Goal: Task Accomplishment & Management: Complete application form

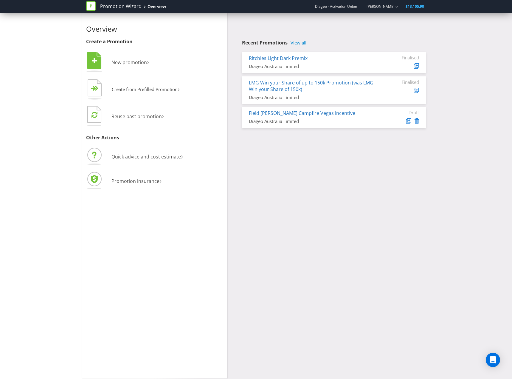
click at [298, 41] on link "View all" at bounding box center [299, 42] width 16 height 5
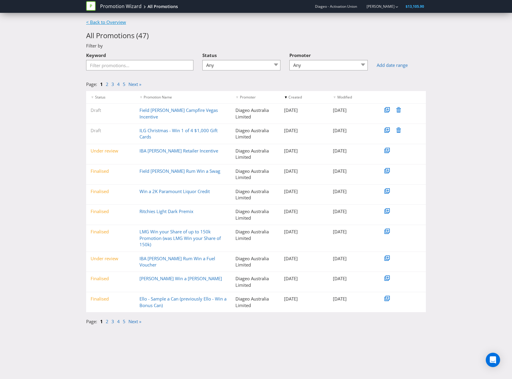
click at [110, 21] on link "< Back to Overview" at bounding box center [106, 22] width 40 height 6
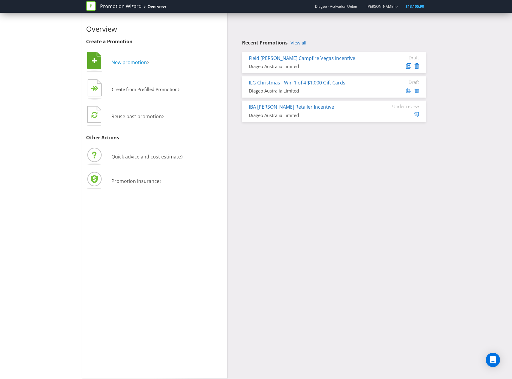
click at [107, 61] on link " New promotion ›" at bounding box center [117, 62] width 63 height 7
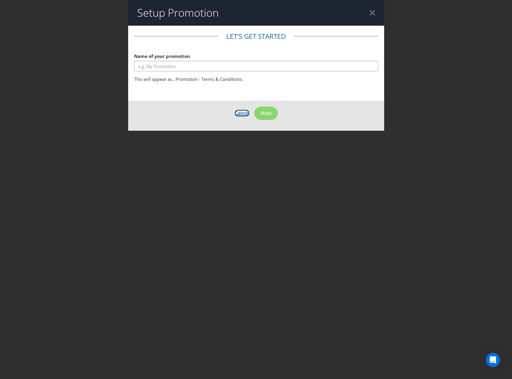
click at [239, 112] on span "Cancel" at bounding box center [242, 113] width 15 height 7
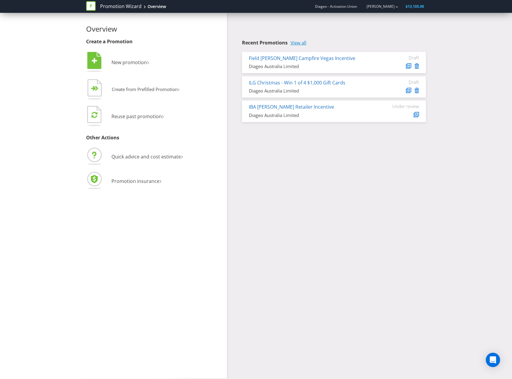
click at [302, 41] on link "View all" at bounding box center [299, 42] width 16 height 5
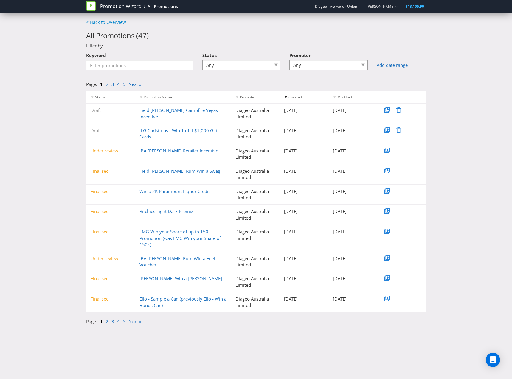
click at [123, 25] on link "< Back to Overview" at bounding box center [106, 22] width 40 height 6
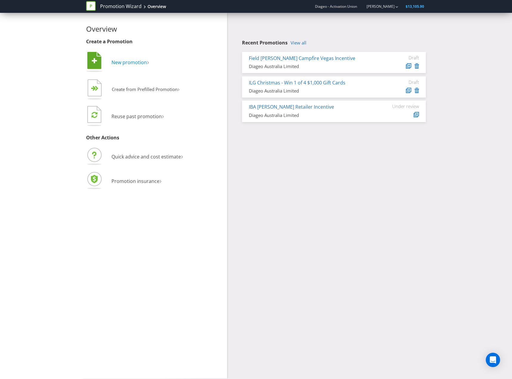
click at [117, 62] on span "New promotion" at bounding box center [129, 62] width 35 height 7
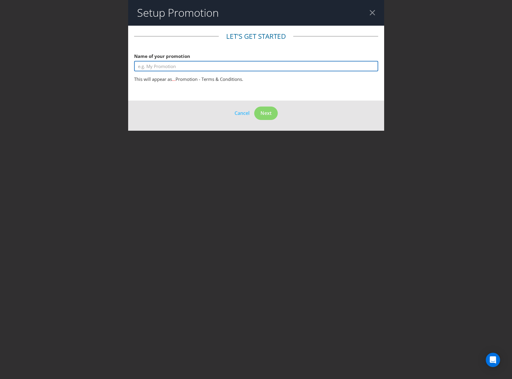
click at [175, 66] on input "text" at bounding box center [256, 66] width 244 height 10
type input "f"
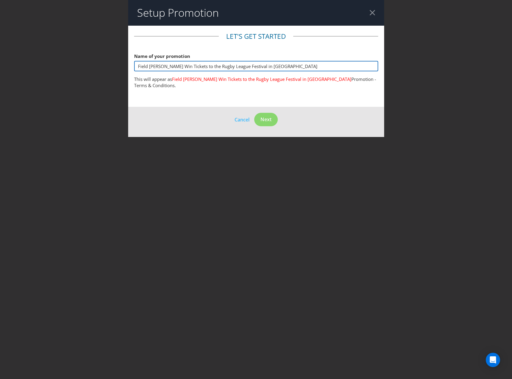
drag, startPoint x: 270, startPoint y: 65, endPoint x: 163, endPoint y: 67, distance: 107.0
click at [163, 67] on input "Field [PERSON_NAME] Win Tickets to the Rugby League Festival in [GEOGRAPHIC_DAT…" at bounding box center [256, 66] width 244 height 10
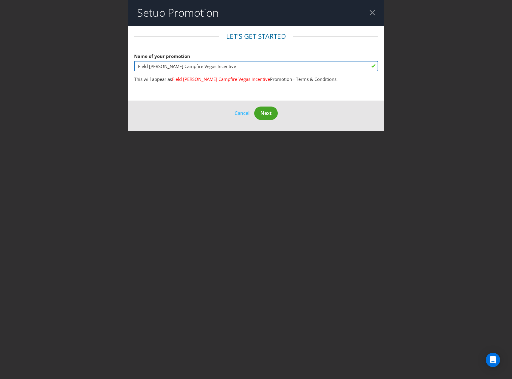
type input "Field [PERSON_NAME] Campfire Vegas Incentive"
click at [265, 112] on span "Next" at bounding box center [266, 113] width 11 height 7
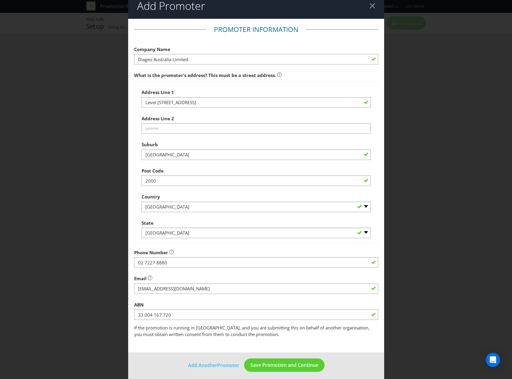
scroll to position [10, 0]
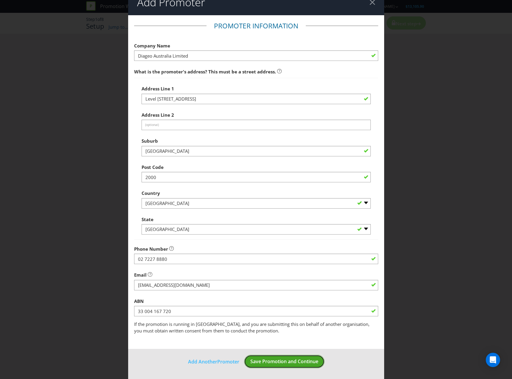
click at [269, 360] on span "Save Promotion and Continue" at bounding box center [284, 361] width 68 height 7
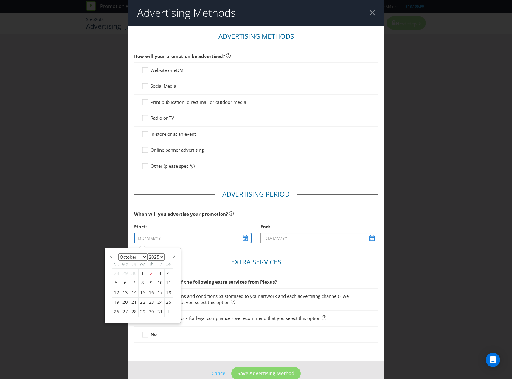
click at [190, 239] on input "text" at bounding box center [193, 238] width 118 height 10
type input "[DATE]"
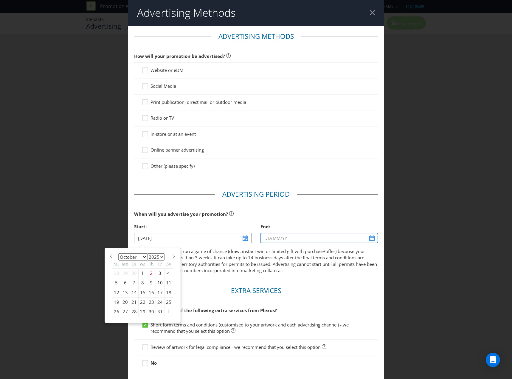
type input "[DATE]"
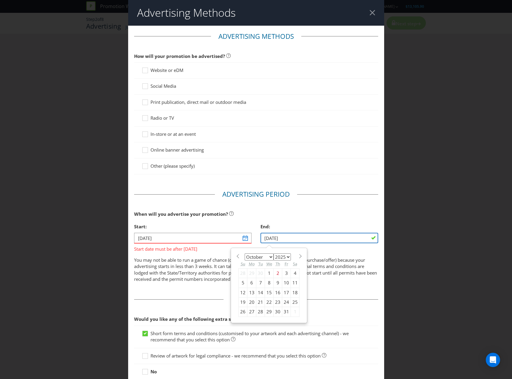
click at [326, 241] on input "[DATE]" at bounding box center [320, 238] width 118 height 10
click at [203, 235] on input "[DATE]" at bounding box center [193, 238] width 118 height 10
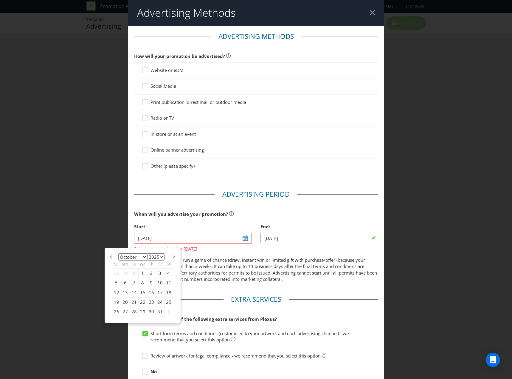
click at [152, 275] on div "2" at bounding box center [151, 273] width 9 height 10
type input "[DATE]"
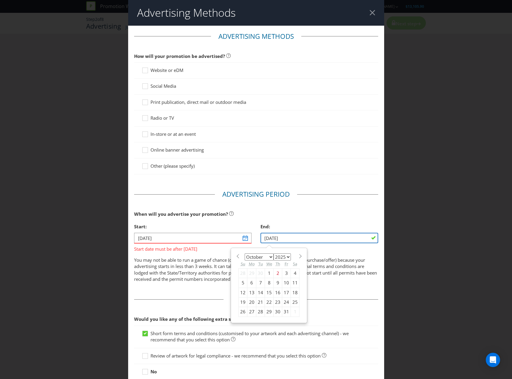
click at [285, 242] on input "[DATE]" at bounding box center [320, 238] width 118 height 10
click at [300, 258] on div "January February March April May June July August September October November [D…" at bounding box center [268, 285] width 75 height 74
click at [299, 256] on span at bounding box center [300, 256] width 4 height 4
click at [298, 256] on span at bounding box center [300, 256] width 4 height 4
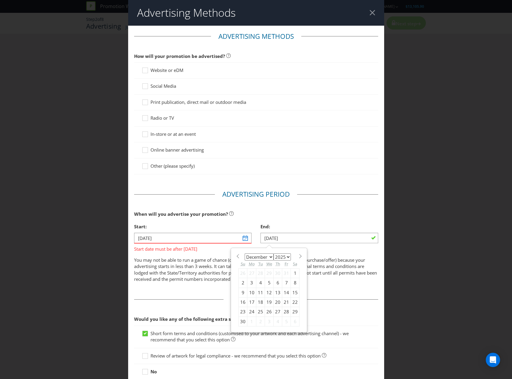
select select "0"
select select "2026"
click at [236, 255] on span at bounding box center [238, 256] width 4 height 4
select select "11"
select select "2025"
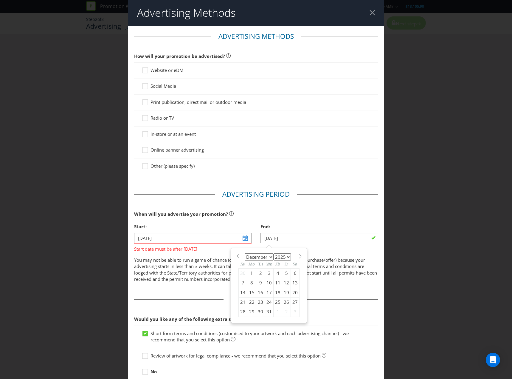
click at [268, 312] on div "31" at bounding box center [269, 312] width 9 height 10
type input "[DATE]"
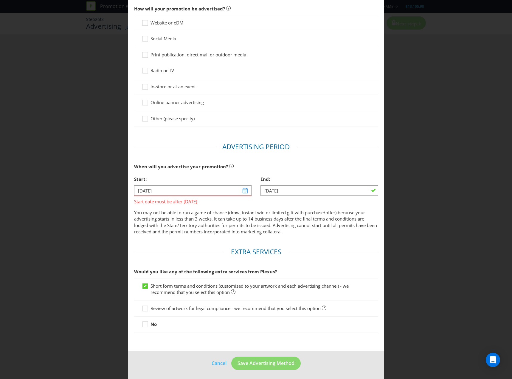
scroll to position [49, 0]
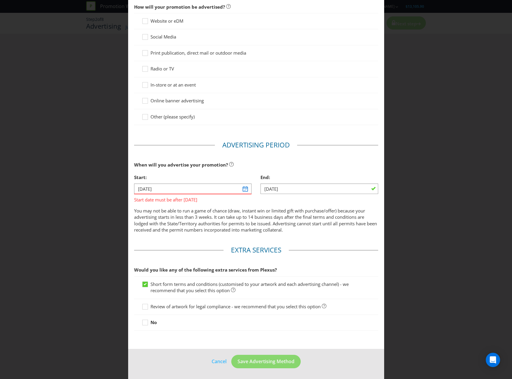
click at [211, 182] on div "Start:" at bounding box center [193, 177] width 118 height 12
click at [211, 187] on input "[DATE]" at bounding box center [193, 188] width 118 height 10
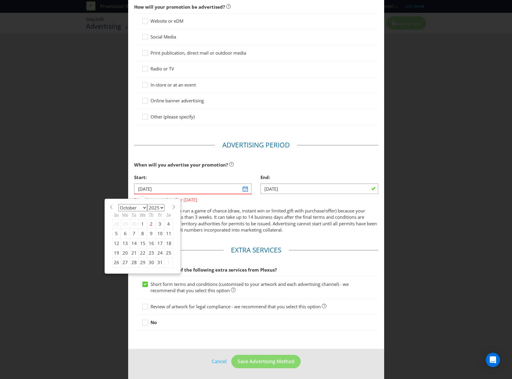
click at [157, 225] on div "3" at bounding box center [160, 224] width 9 height 10
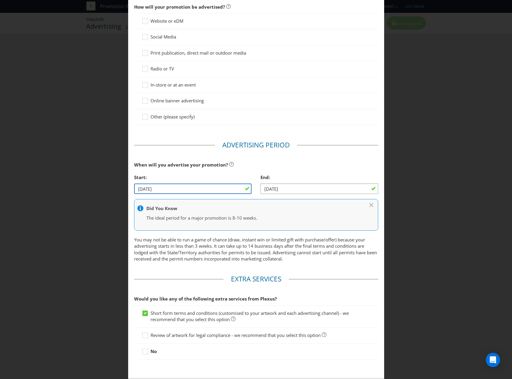
click at [231, 189] on input "[DATE]" at bounding box center [193, 188] width 118 height 10
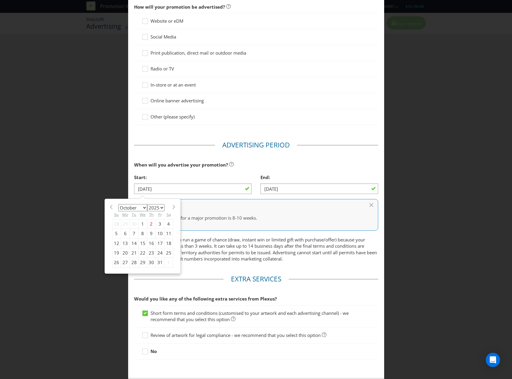
click at [121, 234] on div "6" at bounding box center [125, 234] width 9 height 10
type input "[DATE]"
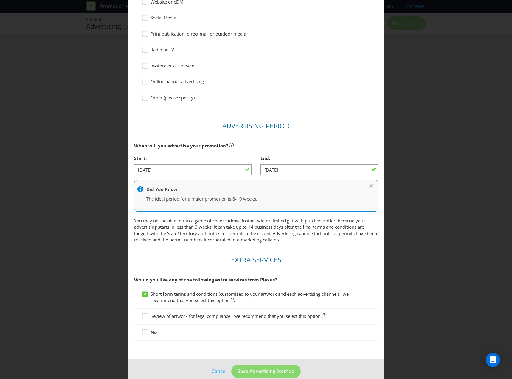
scroll to position [78, 0]
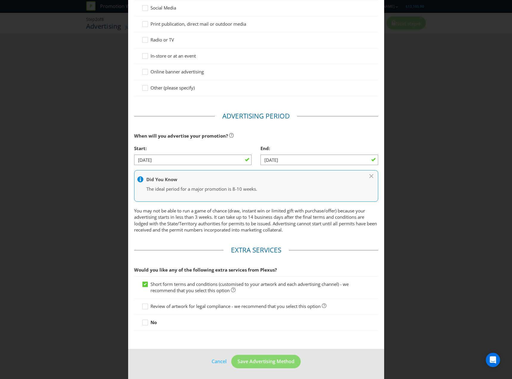
click at [194, 305] on span "Review of artwork for legal compliance - we recommend that you select this opti…" at bounding box center [236, 306] width 170 height 6
click at [0, 0] on input "Review of artwork for legal compliance - we recommend that you select this opti…" at bounding box center [0, 0] width 0 height 0
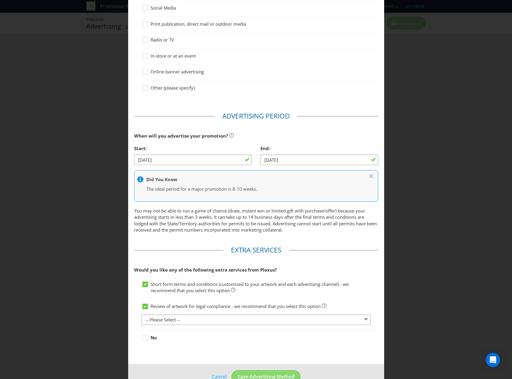
click at [179, 306] on span "Review of artwork for legal compliance - we recommend that you select this opti…" at bounding box center [236, 306] width 170 height 6
click at [0, 0] on input "Review of artwork for legal compliance - we recommend that you select this opti…" at bounding box center [0, 0] width 0 height 0
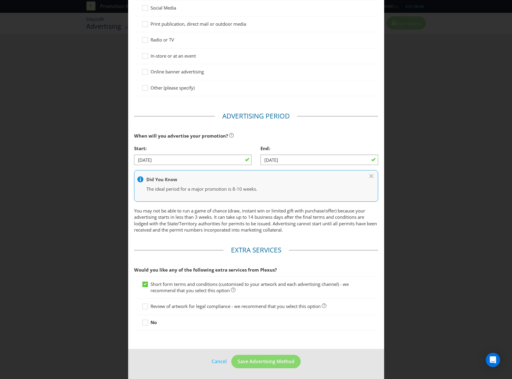
click at [179, 306] on span "Review of artwork for legal compliance - we recommend that you select this opti…" at bounding box center [236, 306] width 170 height 6
click at [0, 0] on input "Review of artwork for legal compliance - we recommend that you select this opti…" at bounding box center [0, 0] width 0 height 0
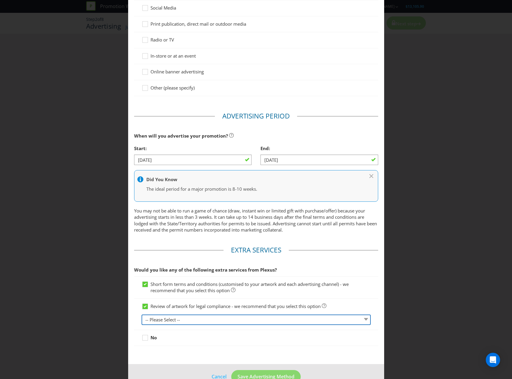
click at [179, 320] on select "-- Please Select -- 1 piece 2-4 pieces (provided at same time) 5-7 pieces (prov…" at bounding box center [256, 319] width 229 height 10
click at [142, 314] on select "-- Please Select -- 1 piece 2-4 pieces (provided at same time) 5-7 pieces (prov…" at bounding box center [256, 319] width 229 height 10
click at [178, 321] on select "-- Please Select -- 1 piece 2-4 pieces (provided at same time) 5-7 pieces (prov…" at bounding box center [256, 319] width 229 height 10
select select "MARKETING_REVIEW_1"
click at [142, 314] on select "-- Please Select -- 1 piece 2-4 pieces (provided at same time) 5-7 pieces (prov…" at bounding box center [256, 319] width 229 height 10
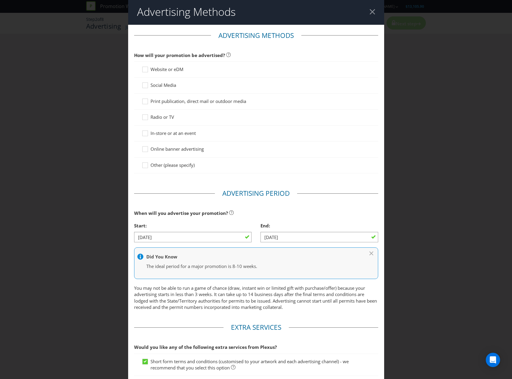
scroll to position [0, 0]
click at [177, 165] on span "Other (please specify)" at bounding box center [173, 166] width 44 height 6
click at [0, 0] on input "Other (please specify)" at bounding box center [0, 0] width 0 height 0
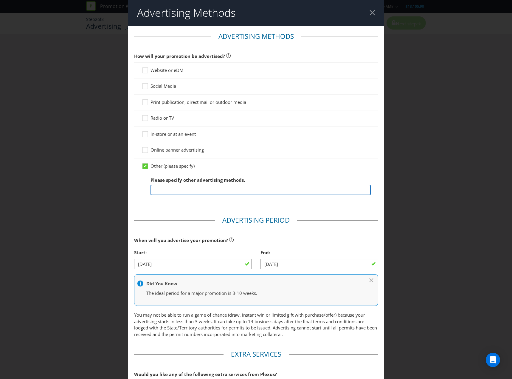
click at [188, 191] on input "text" at bounding box center [261, 190] width 220 height 10
click at [220, 189] on input "This s a retailer incentive for IBA and will not be advertised." at bounding box center [261, 190] width 220 height 10
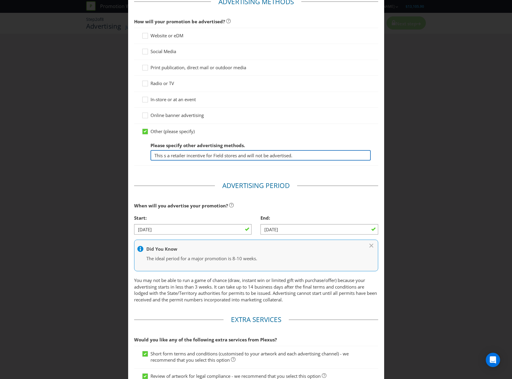
scroll to position [120, 0]
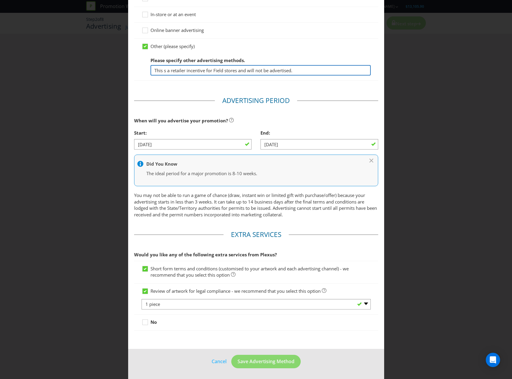
type input "This s a retailer incentive for Field stores and will not be advertised."
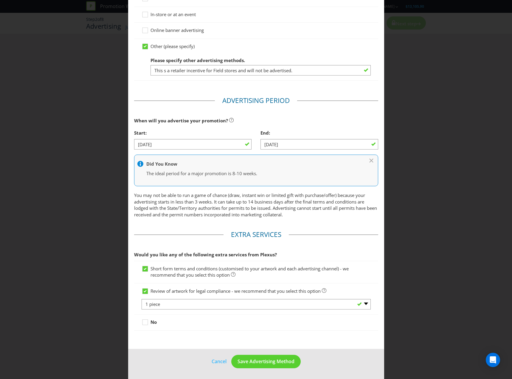
click at [312, 335] on main "Advertising Methods How will your promotion be advertised? Website or eDM Socia…" at bounding box center [256, 127] width 256 height 442
click at [264, 362] on span "Save Advertising Method" at bounding box center [266, 361] width 57 height 7
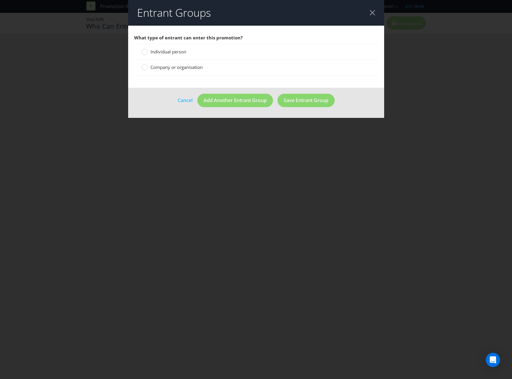
click at [179, 68] on span "Company or organisation" at bounding box center [177, 67] width 52 height 6
click at [0, 0] on input "Company or organisation" at bounding box center [0, 0] width 0 height 0
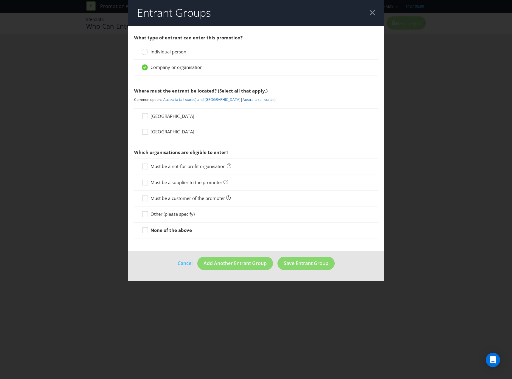
click at [161, 118] on span "[GEOGRAPHIC_DATA]" at bounding box center [173, 116] width 44 height 6
click at [0, 0] on input "[GEOGRAPHIC_DATA]" at bounding box center [0, 0] width 0 height 0
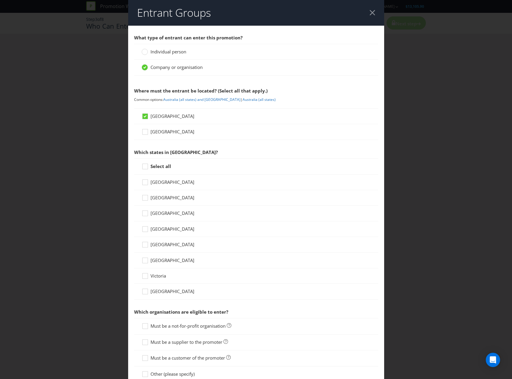
click at [166, 166] on strong "Select all" at bounding box center [161, 166] width 21 height 6
click at [0, 0] on input "Select all" at bounding box center [0, 0] width 0 height 0
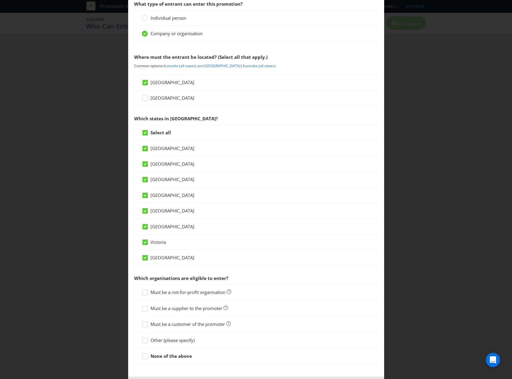
scroll to position [61, 0]
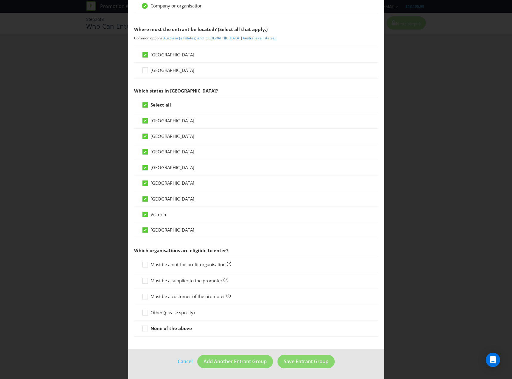
click at [195, 295] on span "Must be a customer of the promoter" at bounding box center [188, 296] width 75 height 6
click at [0, 0] on input "Must be a customer of the promoter" at bounding box center [0, 0] width 0 height 0
click at [317, 355] on button "Save Entrant Group" at bounding box center [306, 360] width 57 height 13
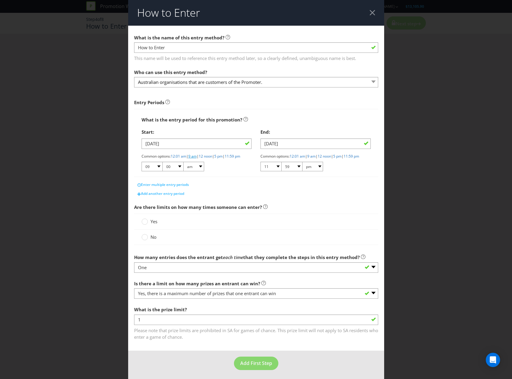
click at [193, 154] on link "9 am" at bounding box center [192, 156] width 8 height 5
click at [192, 155] on link "9 am" at bounding box center [192, 156] width 8 height 5
click at [344, 159] on link "11:59 pm" at bounding box center [352, 156] width 16 height 5
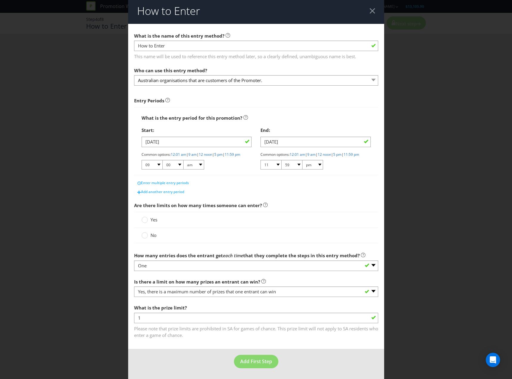
scroll to position [7, 0]
click at [148, 220] on label "Yes" at bounding box center [150, 219] width 17 height 6
click at [0, 0] on input "Yes" at bounding box center [0, 0] width 0 height 0
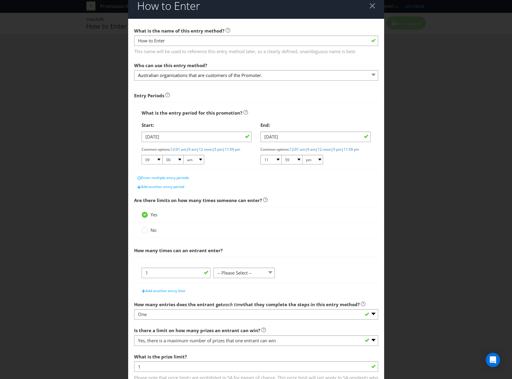
scroll to position [37, 0]
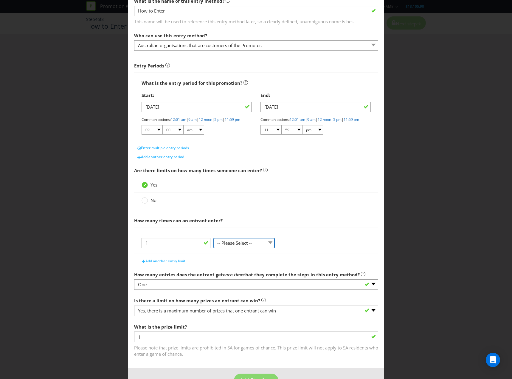
click at [222, 247] on select "-- Please Select -- per person per day per purchase per transaction Other (plea…" at bounding box center [243, 243] width 61 height 10
select select "PER_PERSON"
click at [213, 248] on select "-- Please Select -- per person per day per purchase per transaction Other (plea…" at bounding box center [243, 243] width 61 height 10
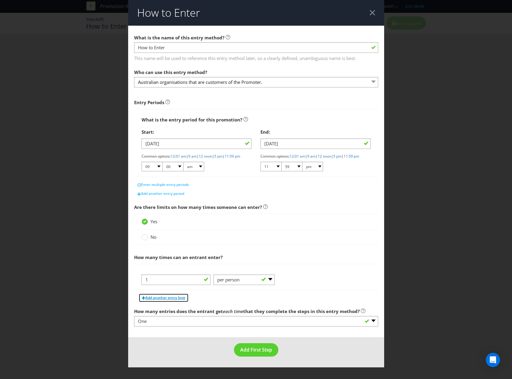
click at [172, 300] on span "Add another entry limit" at bounding box center [165, 297] width 40 height 5
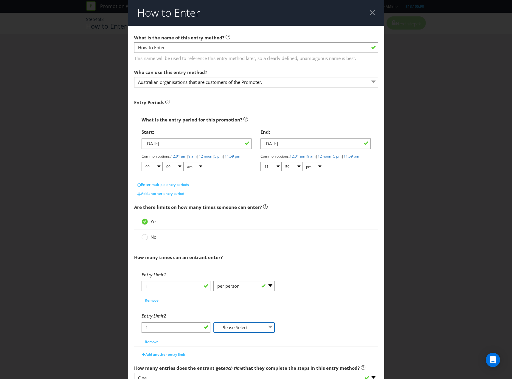
click at [244, 332] on select "-- Please Select -- per person per day per purchase per transaction Other (plea…" at bounding box center [243, 327] width 61 height 10
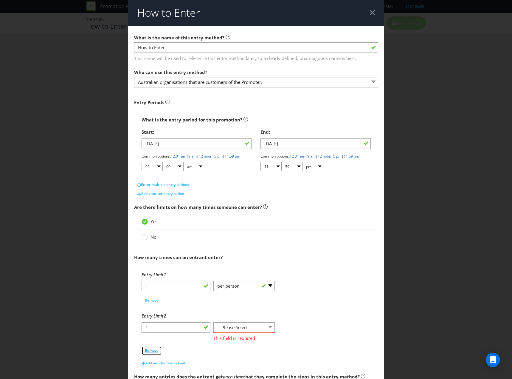
click at [157, 349] on div "Entry Limit 2 1 -- Please Select -- per person per day per purchase per transac…" at bounding box center [256, 331] width 229 height 45
click at [157, 352] on span "Remove" at bounding box center [152, 350] width 14 height 5
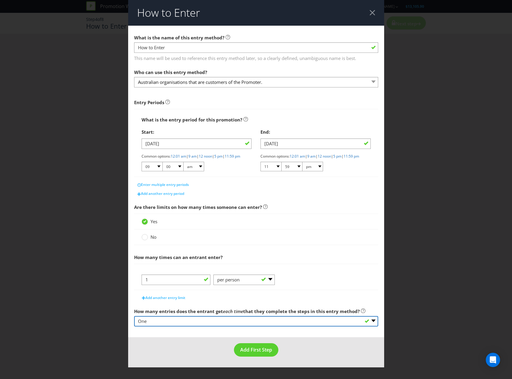
click at [200, 323] on select "-- Please select -- One More than one Other (please specify) Not applicable - g…" at bounding box center [256, 321] width 244 height 10
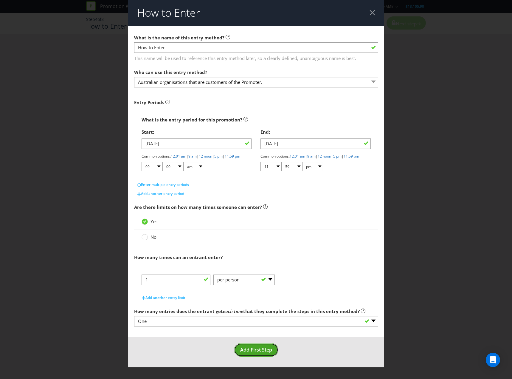
click at [256, 353] on span "Add First Step" at bounding box center [256, 349] width 32 height 7
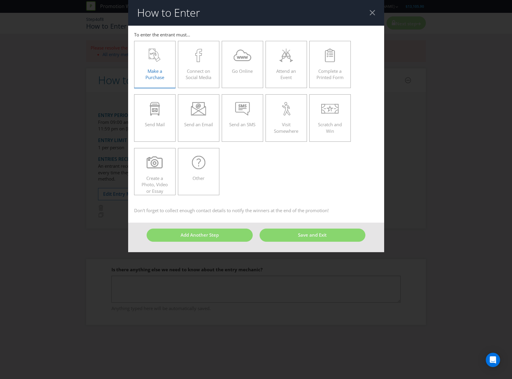
click at [165, 72] on div "Make a Purchase" at bounding box center [154, 62] width 29 height 27
click at [0, 0] on input "Make a Purchase" at bounding box center [0, 0] width 0 height 0
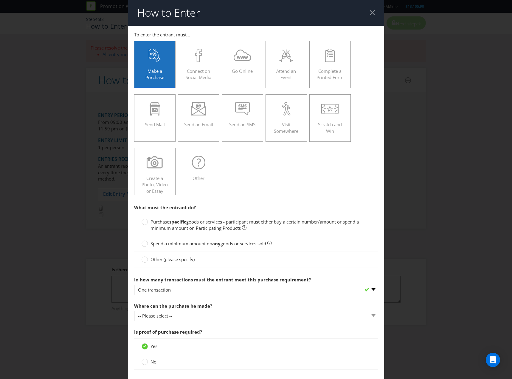
click at [196, 228] on span "goods or services - participant must either buy a certain number/amount or spen…" at bounding box center [255, 225] width 208 height 12
click at [0, 0] on input "Purchase specific goods or services - participant must either buy a certain num…" at bounding box center [0, 0] width 0 height 0
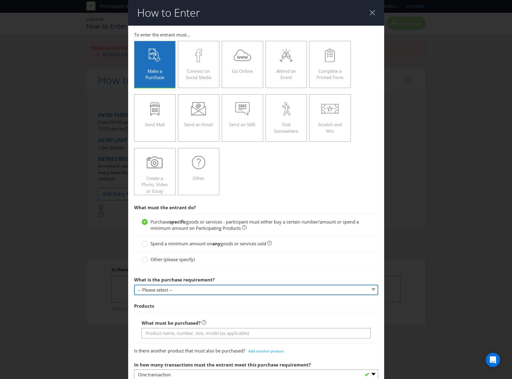
click at [178, 289] on select "-- Please select -- Buy a certain number of these products or services Spend a …" at bounding box center [256, 289] width 244 height 10
select select "MINIMUM_QUANTITY"
click at [134, 284] on select "-- Please select -- Buy a certain number of these products or services Spend a …" at bounding box center [256, 289] width 244 height 10
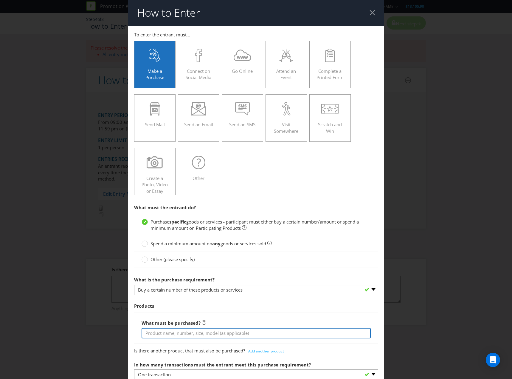
click at [165, 330] on input "text" at bounding box center [256, 333] width 229 height 10
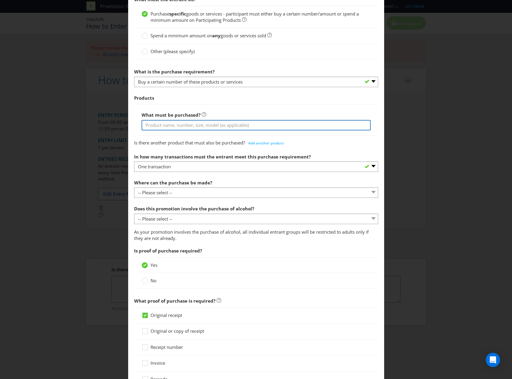
scroll to position [209, 0]
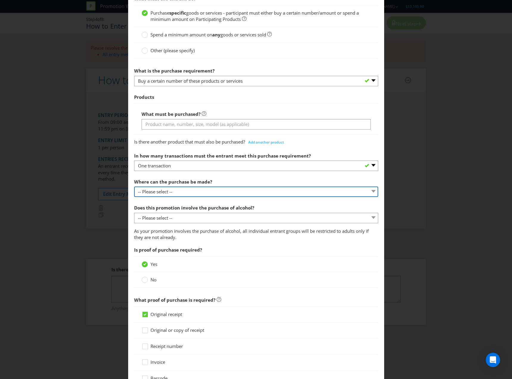
click at [233, 188] on div "Where can the purchase be made? -- Please select -- Any stores displaying promo…" at bounding box center [256, 186] width 244 height 21
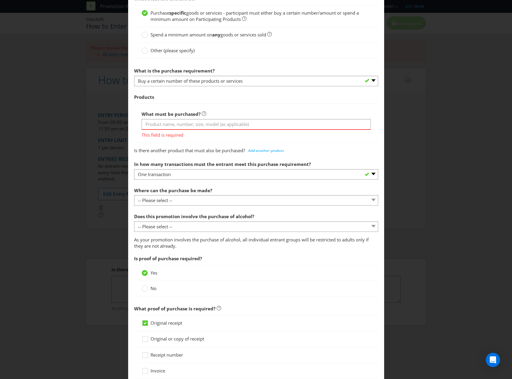
click at [233, 188] on div "Where can the purchase be made? -- Please select -- Any stores displaying promo…" at bounding box center [256, 194] width 244 height 21
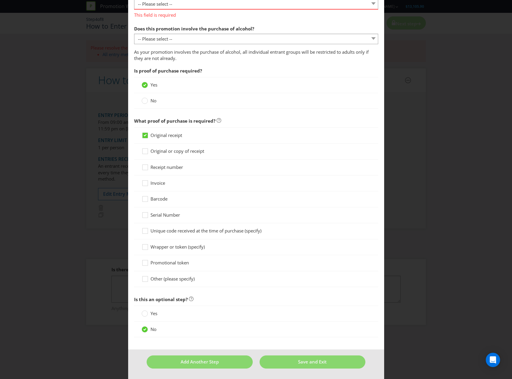
scroll to position [256, 0]
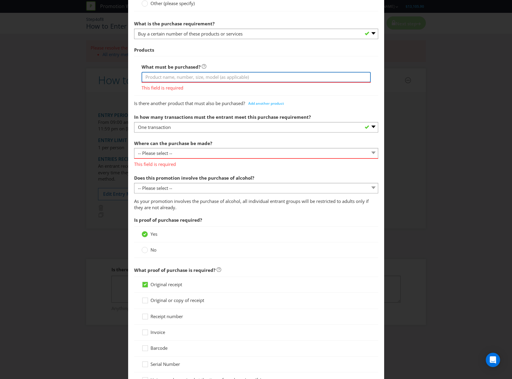
click at [188, 75] on input "text" at bounding box center [256, 77] width 229 height 10
click at [174, 82] on div "This field is required" at bounding box center [256, 86] width 229 height 9
click at [180, 75] on input "text" at bounding box center [256, 77] width 229 height 10
type input "<"
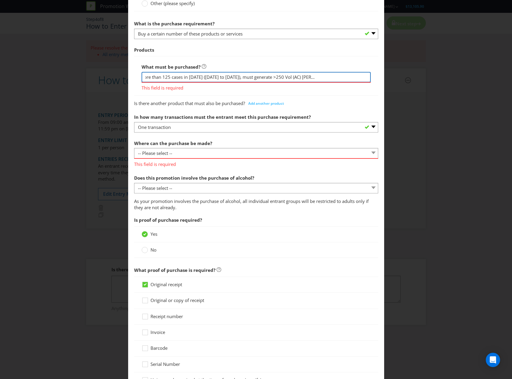
click at [244, 78] on input "Must have purchased more than 125 cases in [DATE] ([DATE] to [DATE]), must gene…" at bounding box center [256, 77] width 229 height 10
type input "Must have purchased more than 125 cases in [DATE] ([DATE] to [DATE]) & must gen…"
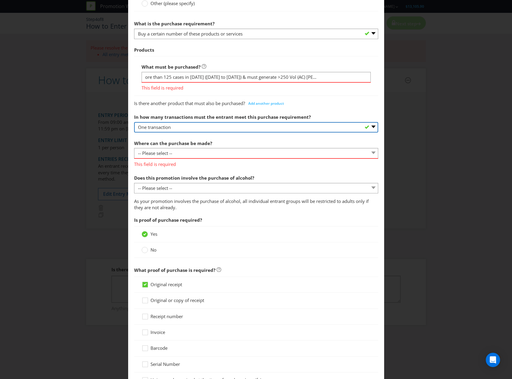
scroll to position [0, 0]
click at [205, 123] on select "-- Please select -- One transaction A specific number of transactions Any numbe…" at bounding box center [256, 127] width 244 height 10
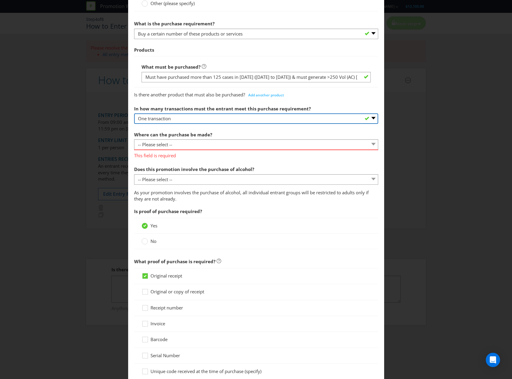
select select "ANY"
click at [134, 113] on select "-- Please select -- One transaction A specific number of transactions Any numbe…" at bounding box center [256, 118] width 244 height 10
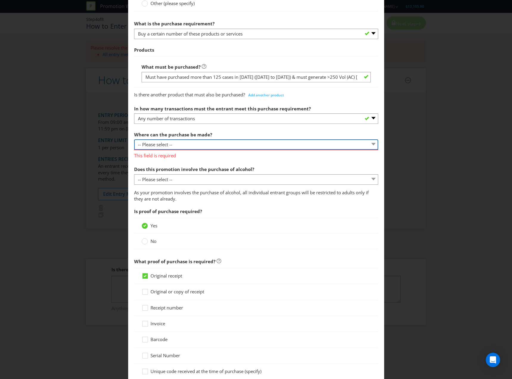
click at [225, 144] on select "-- Please select -- Any stores displaying promotional material (including onlin…" at bounding box center [256, 144] width 244 height 10
select select "OTHER"
click at [134, 139] on select "-- Please select -- Any stores displaying promotional material (including onlin…" at bounding box center [256, 144] width 244 height 10
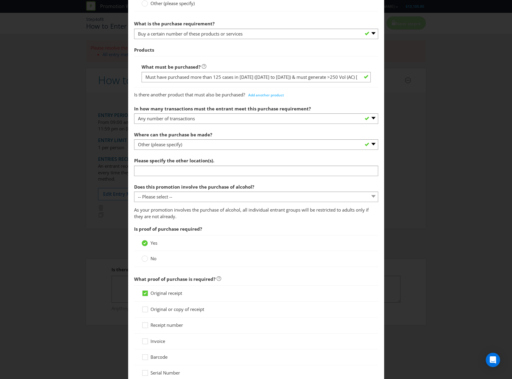
click at [214, 165] on div "Please specify the other location(s)." at bounding box center [256, 164] width 244 height 21
click at [213, 170] on input "text" at bounding box center [256, 170] width 244 height 10
drag, startPoint x: 206, startPoint y: 171, endPoint x: 270, endPoint y: 171, distance: 63.2
click at [270, 171] on input "Purchases are made through the Paramount website" at bounding box center [256, 170] width 244 height 10
type input "Purchases are made through the Field retailer's wholesaler"
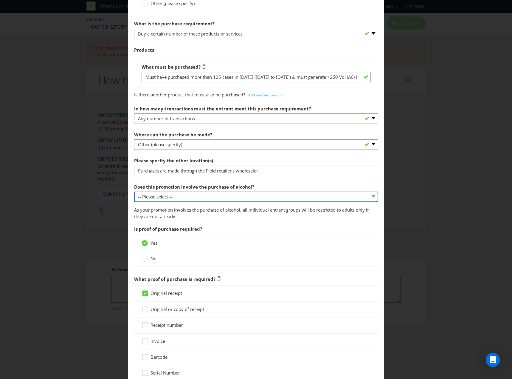
click at [256, 196] on select "-- Please select -- Yes, for on-premises consumption Yes, for off-premises cons…" at bounding box center [256, 196] width 244 height 10
select select "YES_OFF_PREMISES"
click at [134, 191] on select "-- Please select -- Yes, for on-premises consumption Yes, for off-premises cons…" at bounding box center [256, 196] width 244 height 10
click at [237, 194] on select "-- Please select -- Yes, for on-premises consumption Yes, for off-premises cons…" at bounding box center [256, 196] width 244 height 10
click at [134, 191] on select "-- Please select -- Yes, for on-premises consumption Yes, for off-premises cons…" at bounding box center [256, 196] width 244 height 10
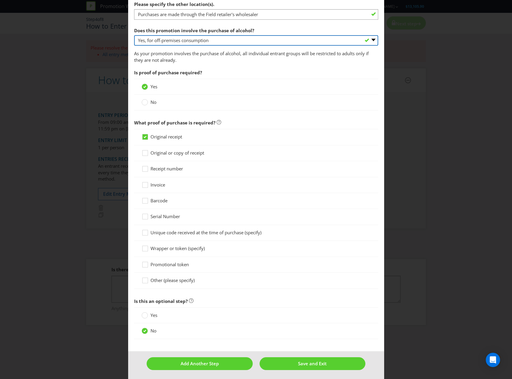
scroll to position [414, 0]
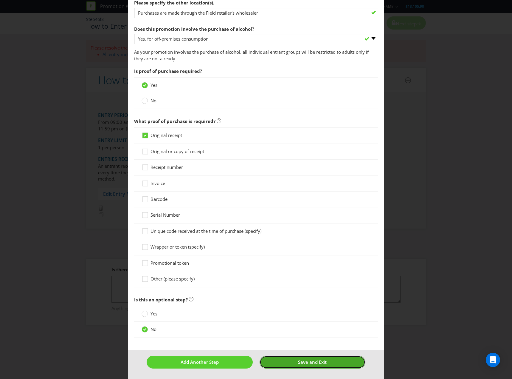
click at [303, 360] on span "Save and Exit" at bounding box center [312, 362] width 29 height 6
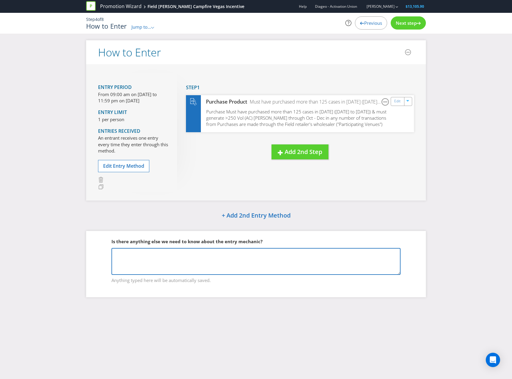
click at [193, 259] on textarea at bounding box center [256, 261] width 289 height 27
click at [219, 257] on textarea at bounding box center [256, 261] width 289 height 27
type textarea "T"
click at [134, 261] on textarea "Field stores will need to meet the following requirements to be eligible to ent…" at bounding box center [256, 261] width 289 height 27
paste textarea "· Venue with the highest [PERSON_NAME] Volume (AC) % uplift over the same time …"
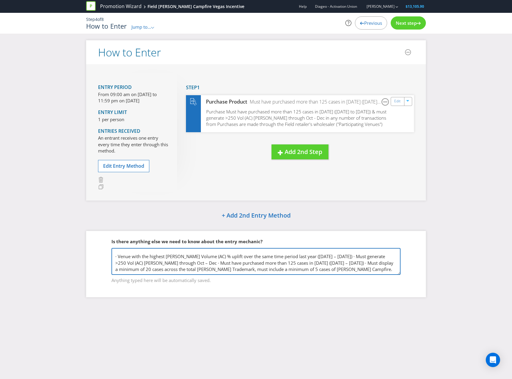
scroll to position [16, 0]
click at [346, 251] on textarea "Field stores will need to meet the following requirements to be eligible to ent…" at bounding box center [256, 261] width 289 height 27
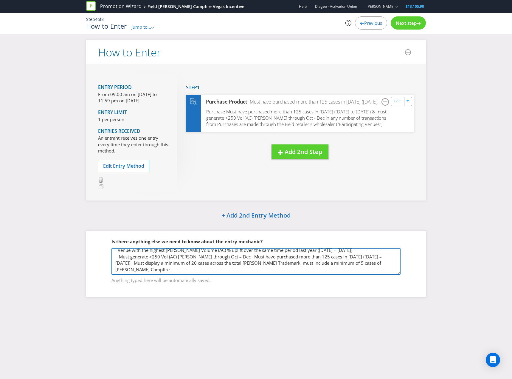
scroll to position [16, 0]
click at [238, 256] on textarea "Field stores will need to meet the following requirements to be eligible to ent…" at bounding box center [256, 261] width 289 height 27
click at [265, 257] on textarea "Field stores will need to meet the following requirements to be eligible to ent…" at bounding box center [256, 261] width 289 height 27
click at [265, 271] on textarea "Field stores will need to meet the following requirements to be eligible to ent…" at bounding box center [256, 261] width 289 height 27
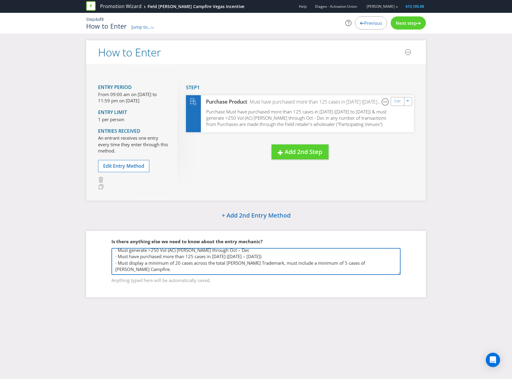
click at [337, 264] on textarea "Field stores will need to meet the following requirements to be eligible to ent…" at bounding box center [256, 261] width 289 height 27
click at [314, 270] on textarea "Field stores will need to meet the following requirements to be eligible to ent…" at bounding box center [256, 261] width 289 height 27
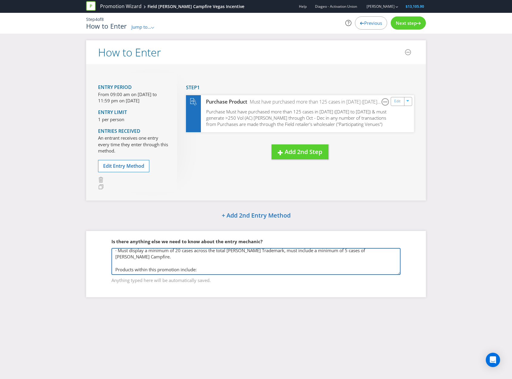
click at [143, 268] on textarea "Field stores will need to meet the following requirements to be eligible to ent…" at bounding box center [256, 261] width 289 height 27
paste textarea "• [PERSON_NAME] XF • Campfire 4pk Core & Zero • Campfire 10pk • Campfire 8% • C…"
click at [139, 269] on textarea "Field stores will need to meet the following requirements to be eligible to ent…" at bounding box center [256, 261] width 289 height 27
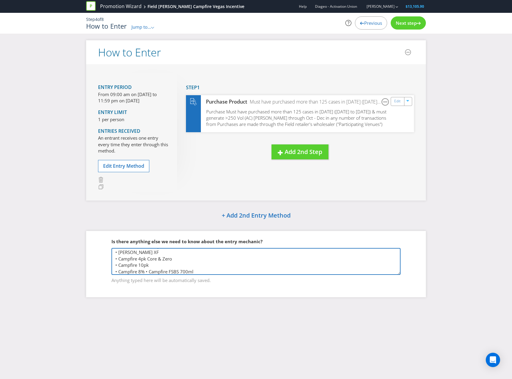
click at [215, 269] on textarea "Field stores will need to meet the following requirements to be eligible to ent…" at bounding box center [256, 261] width 289 height 27
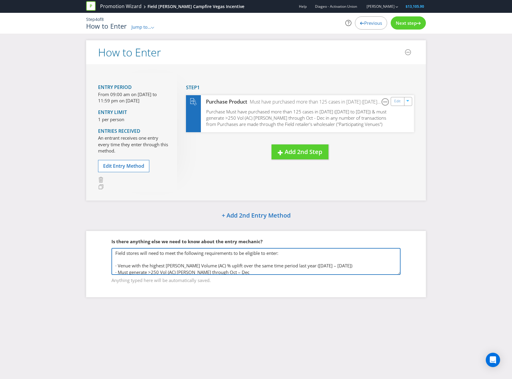
scroll to position [30, 0]
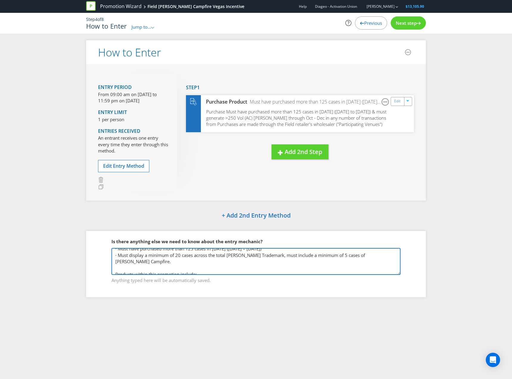
click at [117, 268] on textarea "Field stores will need to meet the following requirements to be eligible to ent…" at bounding box center [256, 261] width 289 height 27
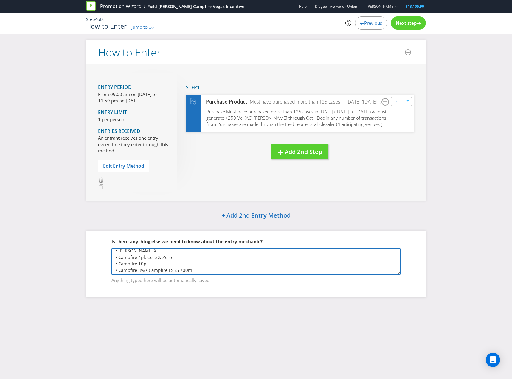
scroll to position [60, 0]
click at [209, 273] on textarea "Field stores will need to meet the following requirements to be eligible to ent…" at bounding box center [256, 261] width 289 height 27
click at [153, 271] on textarea "Field stores will need to meet the following requirements to be eligible to ent…" at bounding box center [256, 261] width 289 height 27
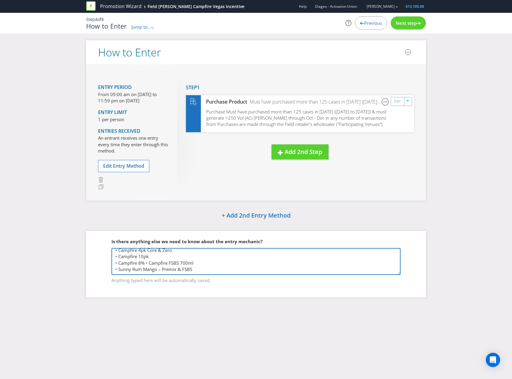
click at [163, 261] on textarea "Field stores will need to meet the following requirements to be eligible to ent…" at bounding box center [256, 261] width 289 height 27
click at [152, 268] on textarea "Field stores will need to meet the following requirements to be eligible to ent…" at bounding box center [256, 261] width 289 height 27
click at [116, 267] on textarea "Field stores will need to meet the following requirements to be eligible to ent…" at bounding box center [256, 261] width 289 height 27
drag, startPoint x: 223, startPoint y: 254, endPoint x: 112, endPoint y: 257, distance: 111.5
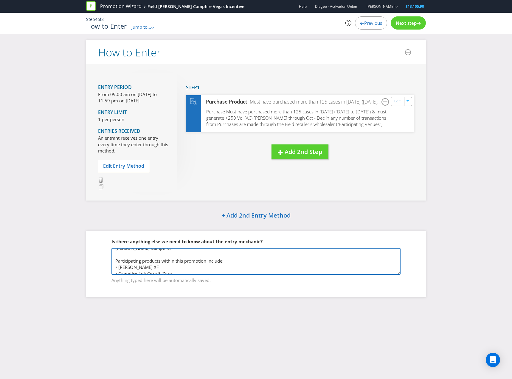
click at [112, 257] on textarea "Field stores will need to meet the following requirements to be eligible to ent…" at bounding box center [256, 261] width 289 height 27
click at [145, 259] on textarea "Field stores will need to meet the following requirements to be eligible to ent…" at bounding box center [256, 261] width 289 height 27
click at [148, 255] on textarea "Field stores will need to meet the following requirements to be eligible to ent…" at bounding box center [256, 261] width 289 height 27
click at [212, 267] on textarea "Field stores will need to meet the following requirements to be eligible to ent…" at bounding box center [256, 261] width 289 height 27
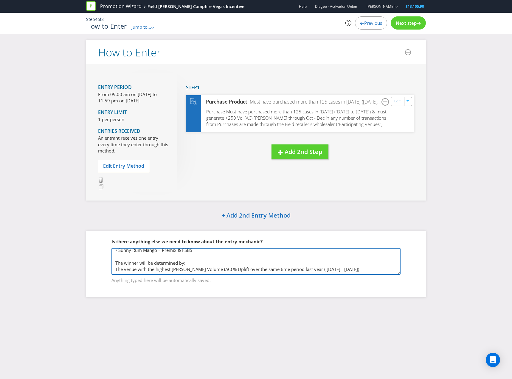
scroll to position [0, 0]
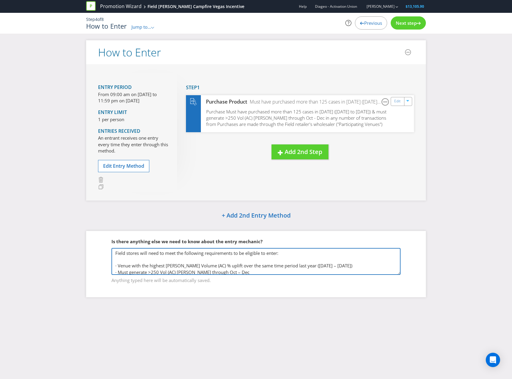
drag, startPoint x: 125, startPoint y: 268, endPoint x: 109, endPoint y: 208, distance: 62.7
click at [109, 208] on div "How to Enter Entry Period From 09:00 am on [DATE] to 11:59 pm on [DATE] Entry L…" at bounding box center [256, 172] width 349 height 265
type textarea "Field stores will need to meet the following requirements to be eligible to ent…"
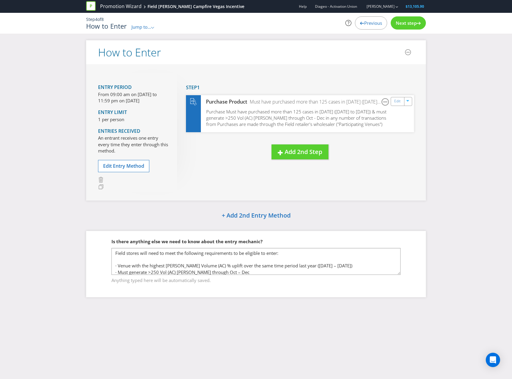
click at [71, 262] on div "How to Enter Entry Period From 09:00 am on [DATE] to 11:59 pm on [DATE] Entry L…" at bounding box center [256, 172] width 512 height 265
click at [416, 22] on span "Next step" at bounding box center [406, 23] width 21 height 6
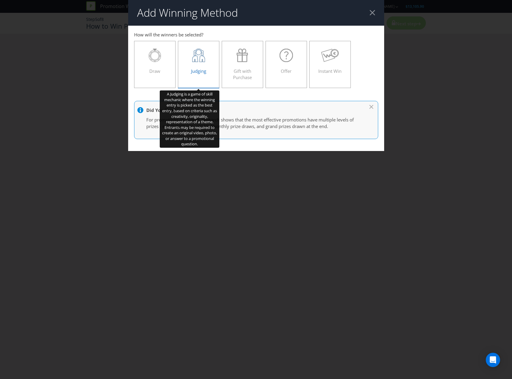
click at [197, 60] on icon at bounding box center [198, 55] width 13 height 13
click at [0, 0] on input "Judging" at bounding box center [0, 0] width 0 height 0
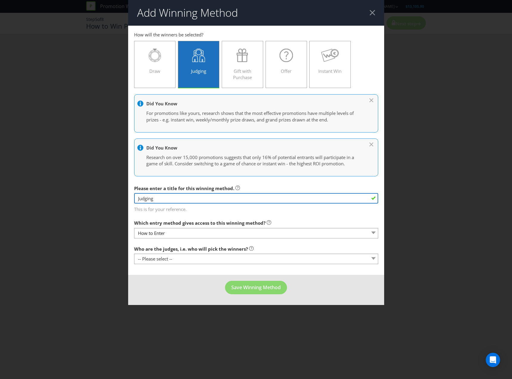
click at [178, 201] on input "Judging" at bounding box center [256, 198] width 244 height 10
type input "Sales Data"
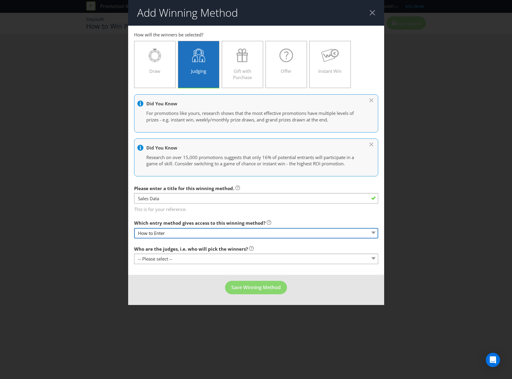
click at [160, 234] on select "How to Enter" at bounding box center [256, 233] width 244 height 10
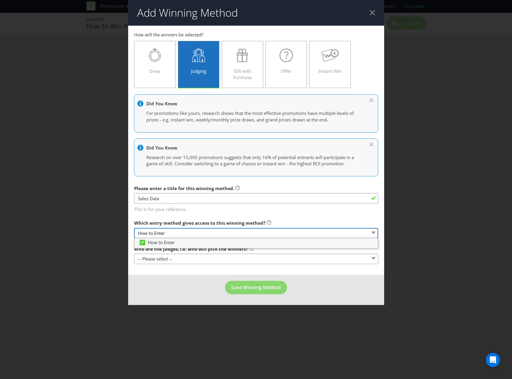
click at [171, 235] on select "How to Enter" at bounding box center [256, 233] width 244 height 10
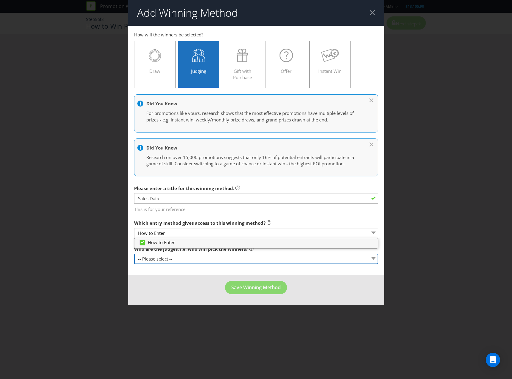
click at [184, 256] on select "-- Please select -- Representatives of the Promoter A specific person (please s…" at bounding box center [256, 258] width 244 height 10
click at [134, 253] on select "-- Please select -- Representatives of the Promoter A specific person (please s…" at bounding box center [256, 258] width 244 height 10
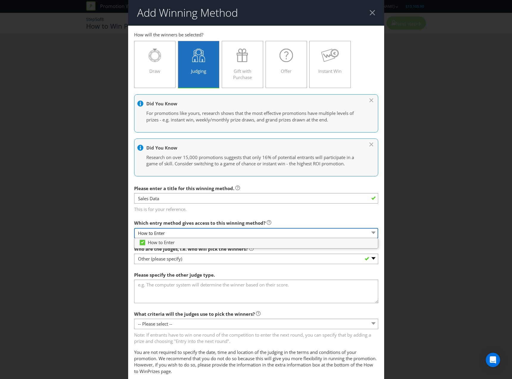
click at [179, 233] on select "How to Enter" at bounding box center [256, 233] width 244 height 10
click at [180, 233] on select "How to Enter" at bounding box center [256, 233] width 244 height 10
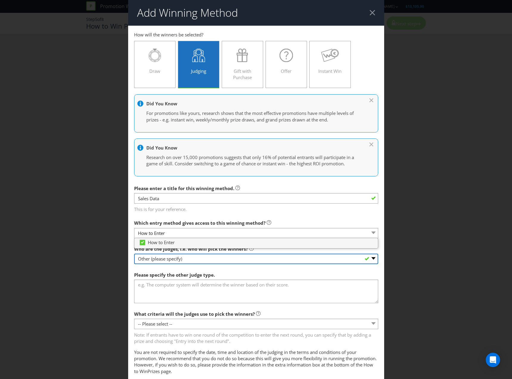
click at [177, 254] on select "-- Please select -- Representatives of the Promoter A specific person (please s…" at bounding box center [256, 258] width 244 height 10
click at [134, 253] on select "-- Please select -- Representatives of the Promoter A specific person (please s…" at bounding box center [256, 258] width 244 height 10
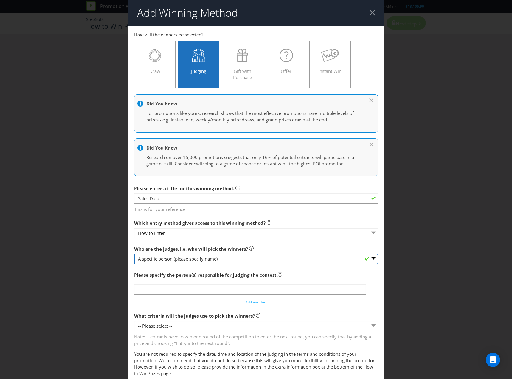
click at [186, 258] on select "-- Please select -- Representatives of the Promoter A specific person (please s…" at bounding box center [256, 258] width 244 height 10
select select "OTHER"
click at [134, 253] on select "-- Please select -- Representatives of the Promoter A specific person (please s…" at bounding box center [256, 258] width 244 height 10
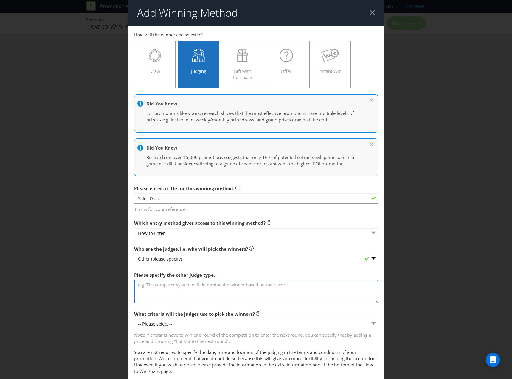
click at [183, 294] on textarea at bounding box center [256, 290] width 244 height 23
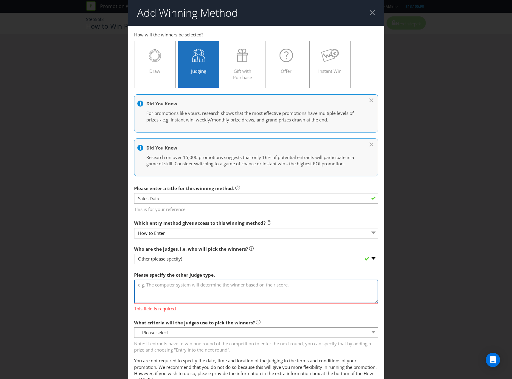
click at [216, 286] on textarea at bounding box center [256, 290] width 244 height 23
type textarea "Sales Data will be measured via the PowerBi Platform"
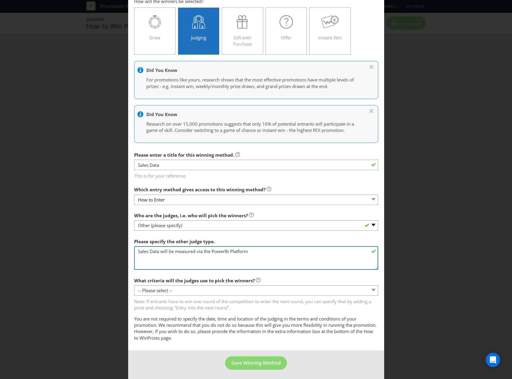
scroll to position [35, 0]
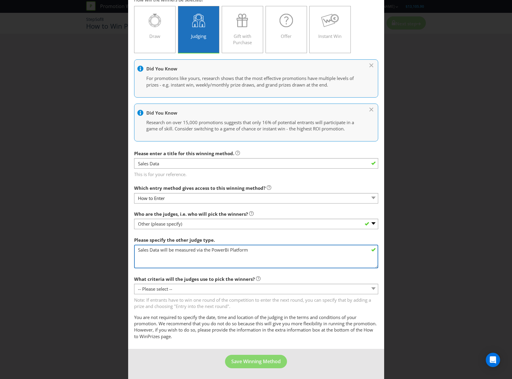
click at [252, 253] on textarea "Sales Data will be measured via the PowerBi Platform" at bounding box center [256, 255] width 244 height 23
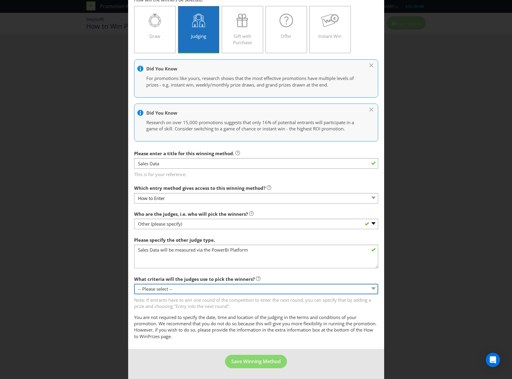
click at [177, 289] on select "-- Please select -- Creative Merit Originality Literary Merit Originality, crea…" at bounding box center [256, 289] width 244 height 10
select select "OTHER"
click at [134, 284] on select "-- Please select -- Creative Merit Originality Literary Merit Originality, crea…" at bounding box center [256, 289] width 244 height 10
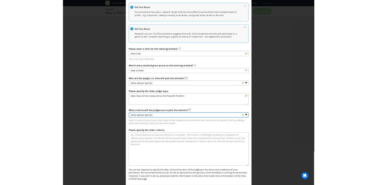
scroll to position [95, 0]
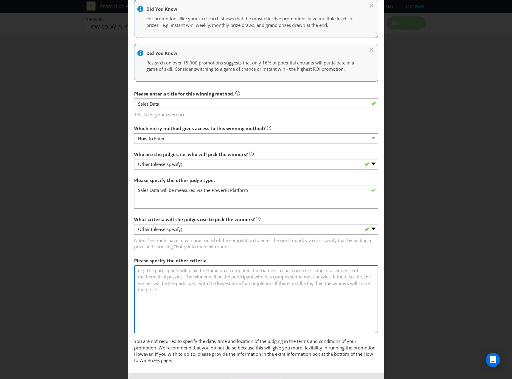
click at [170, 272] on textarea at bounding box center [256, 299] width 244 height 68
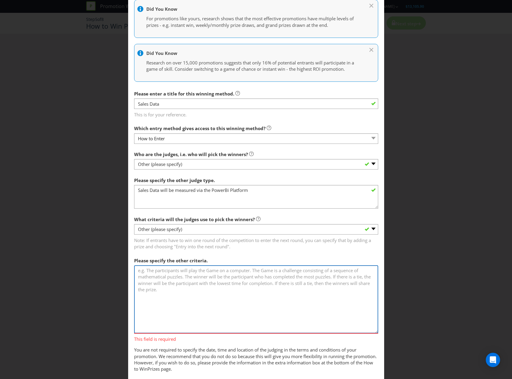
click at [209, 280] on textarea at bounding box center [256, 299] width 244 height 68
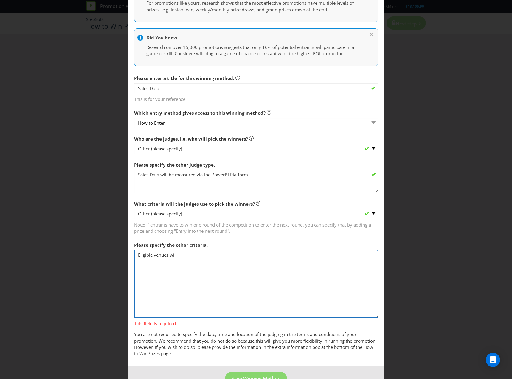
scroll to position [127, 0]
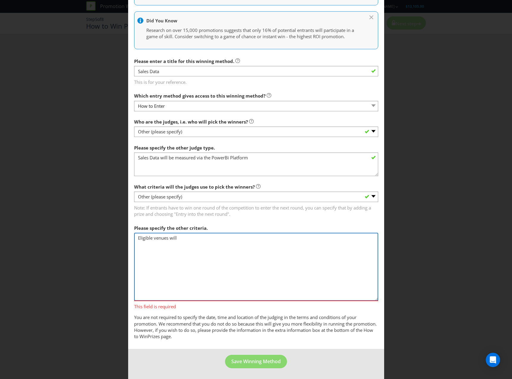
click at [177, 273] on textarea "Eligible venues will" at bounding box center [256, 267] width 244 height 68
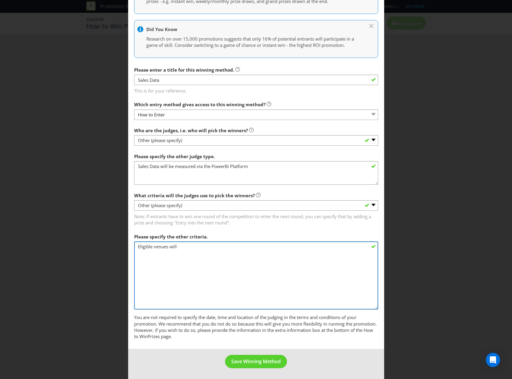
scroll to position [118, 0]
paste textarea "Field stores will need to meet the following requirements to be eligible to ent…"
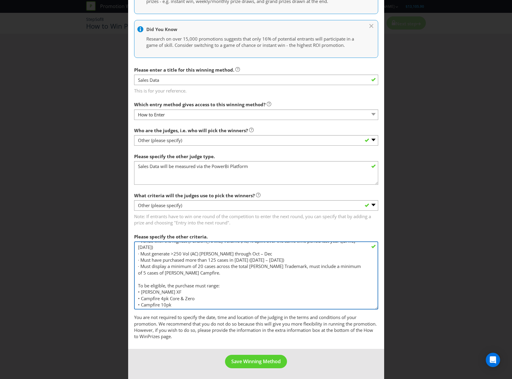
scroll to position [64, 0]
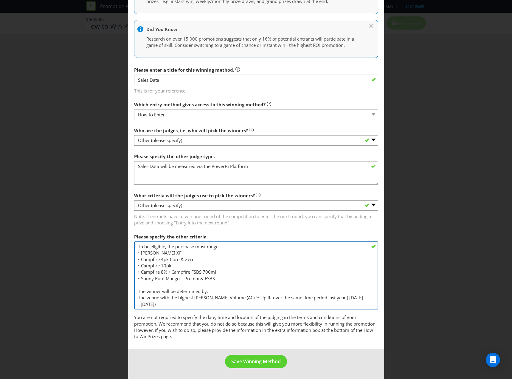
click at [175, 298] on textarea "Field stores will need to meet the following requirements to be eligible to ent…" at bounding box center [256, 275] width 244 height 68
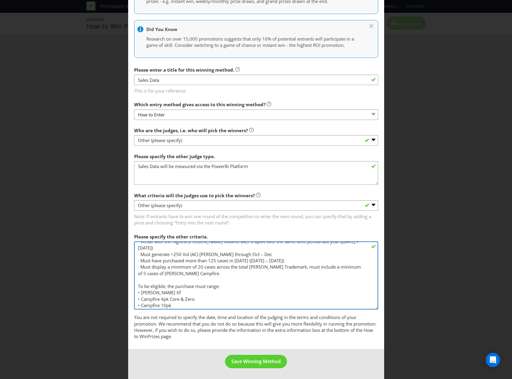
scroll to position [9, 0]
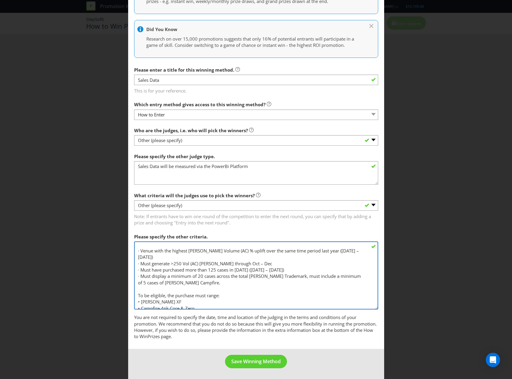
click at [206, 280] on textarea "Field stores will need to meet the following requirements to be eligible to ent…" at bounding box center [256, 275] width 244 height 68
click at [140, 263] on textarea "Field stores will need to meet the following requirements to be eligible to ent…" at bounding box center [256, 275] width 244 height 68
click at [166, 270] on textarea "Field stores will need to meet the following requirements to be eligible to ent…" at bounding box center [256, 275] width 244 height 68
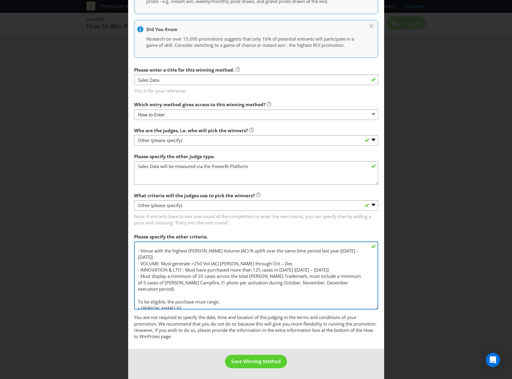
click at [139, 276] on textarea "Field stores will need to meet the following requirements to be eligible to ent…" at bounding box center [256, 275] width 244 height 68
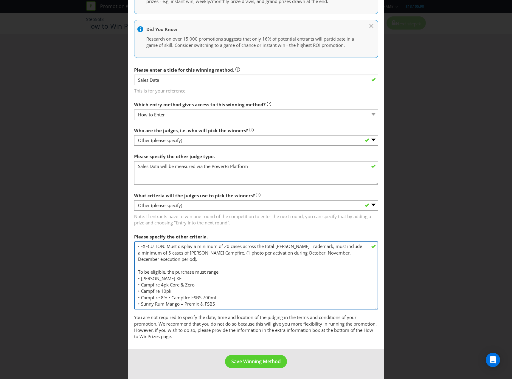
scroll to position [83, 0]
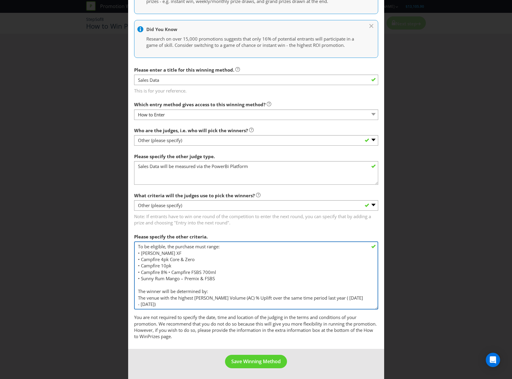
click at [162, 289] on textarea "Field stores will need to meet the following requirements to be eligible to ent…" at bounding box center [256, 275] width 244 height 68
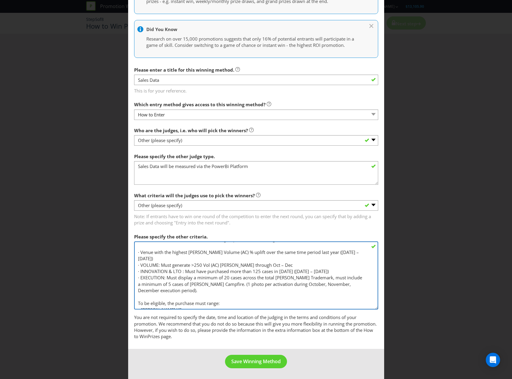
scroll to position [0, 0]
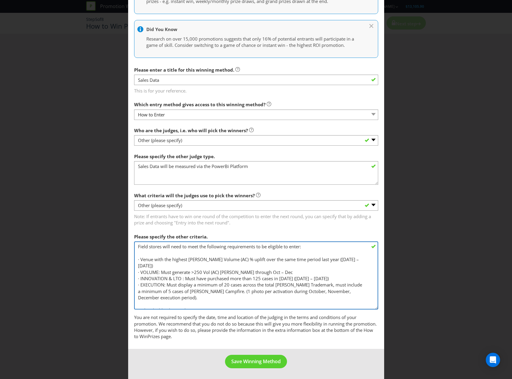
drag, startPoint x: 183, startPoint y: 279, endPoint x: 140, endPoint y: 279, distance: 42.6
click at [140, 279] on textarea "Field stores will need to meet the following requirements to be eligible to ent…" at bounding box center [256, 275] width 244 height 68
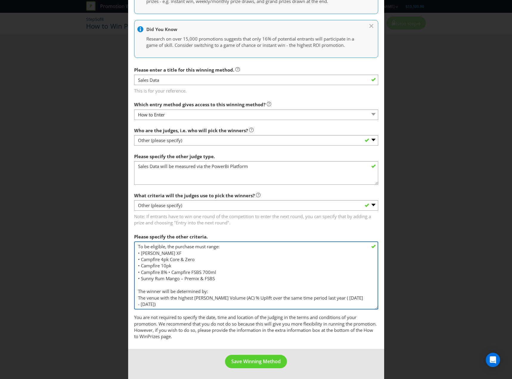
scroll to position [83, 0]
click at [171, 298] on textarea "Field stores will need to meet the following requirements to be eligible to ent…" at bounding box center [256, 275] width 244 height 68
click at [176, 289] on textarea "Field stores will need to meet the following requirements to be eligible to ent…" at bounding box center [256, 275] width 244 height 68
click at [174, 284] on textarea "Field stores will need to meet the following requirements to be eligible to ent…" at bounding box center [256, 275] width 244 height 68
type textarea "Field stores will need to meet the following requirements to be eligible to ent…"
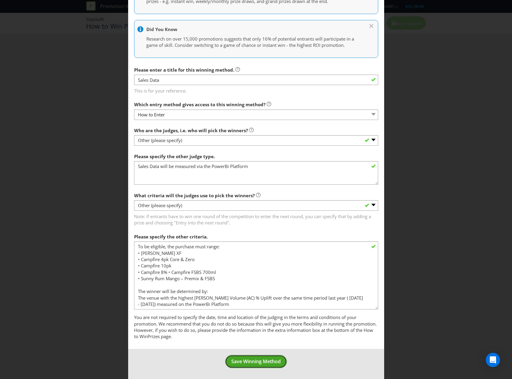
click at [272, 360] on span "Save Winning Method" at bounding box center [255, 361] width 49 height 7
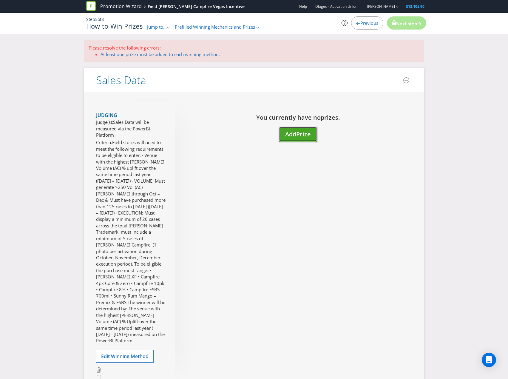
click at [312, 139] on button "Add Prize" at bounding box center [298, 134] width 38 height 15
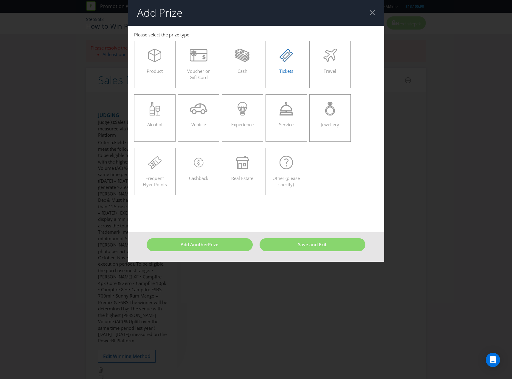
click at [284, 74] on div "Tickets" at bounding box center [286, 62] width 29 height 27
click at [0, 0] on input "Tickets" at bounding box center [0, 0] width 0 height 0
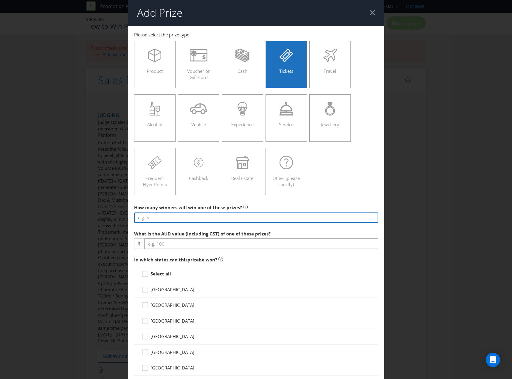
click at [217, 220] on input "number" at bounding box center [256, 217] width 244 height 10
type input "8"
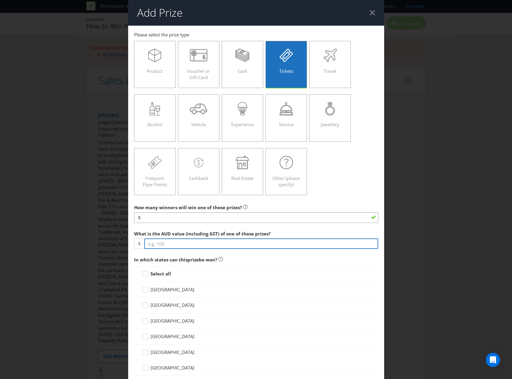
click at [218, 239] on input "number" at bounding box center [261, 243] width 234 height 10
type input "12500"
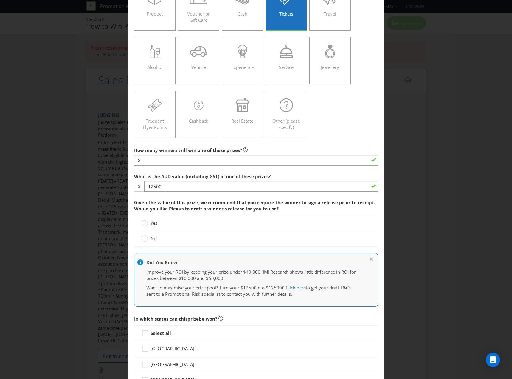
scroll to position [60, 0]
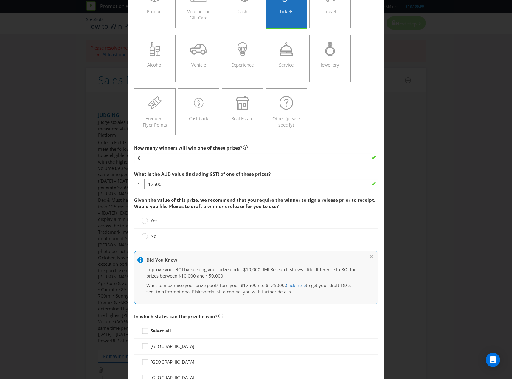
click at [151, 237] on span "No" at bounding box center [154, 236] width 6 height 6
click at [0, 0] on input "No" at bounding box center [0, 0] width 0 height 0
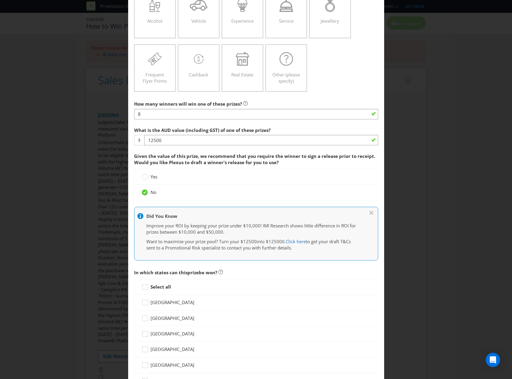
scroll to position [209, 0]
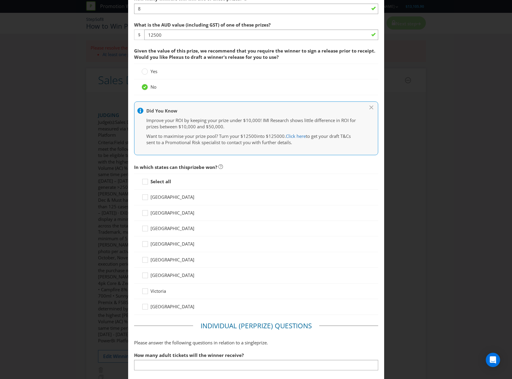
click at [152, 183] on strong "Select all" at bounding box center [161, 181] width 21 height 6
click at [0, 0] on input "Select all" at bounding box center [0, 0] width 0 height 0
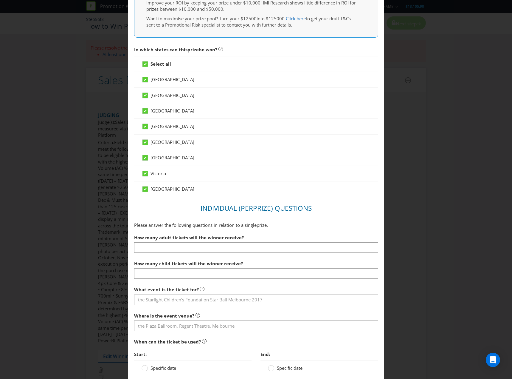
scroll to position [328, 0]
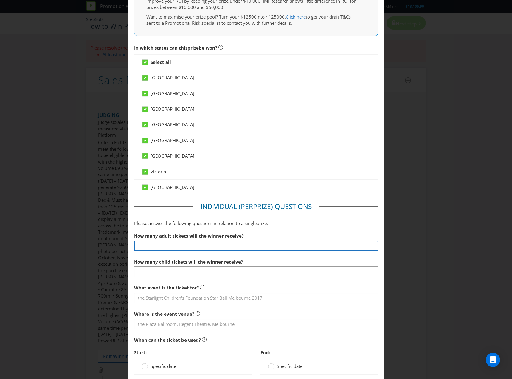
click at [183, 245] on input "number" at bounding box center [256, 245] width 244 height 10
type input "2"
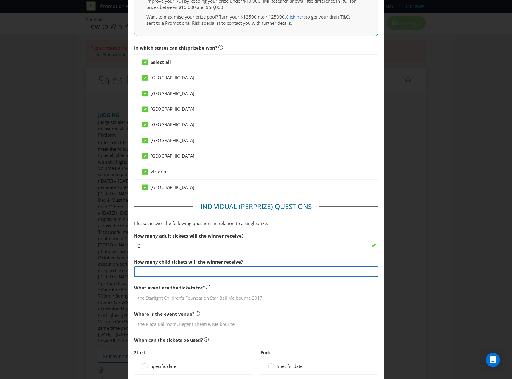
click at [182, 269] on input "number" at bounding box center [256, 271] width 244 height 10
type input "0"
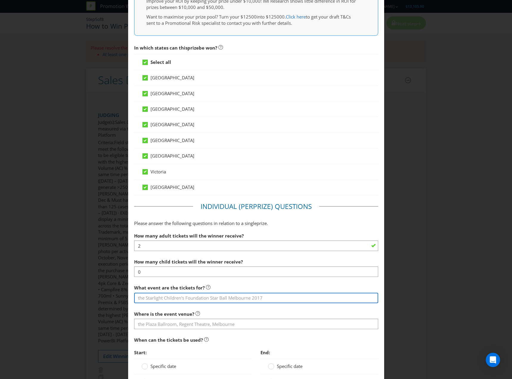
click at [178, 295] on input "text" at bounding box center [256, 297] width 244 height 10
type input "Rugby League Festival in [GEOGRAPHIC_DATA] 2026"
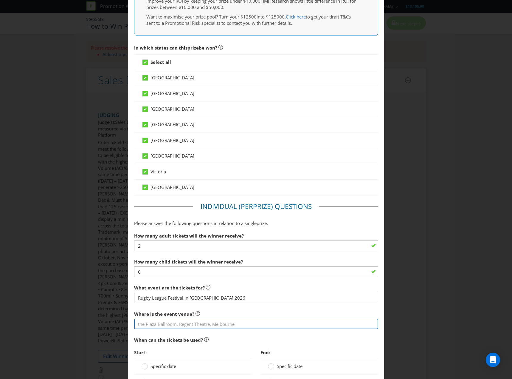
click at [179, 321] on input "text" at bounding box center [256, 323] width 244 height 10
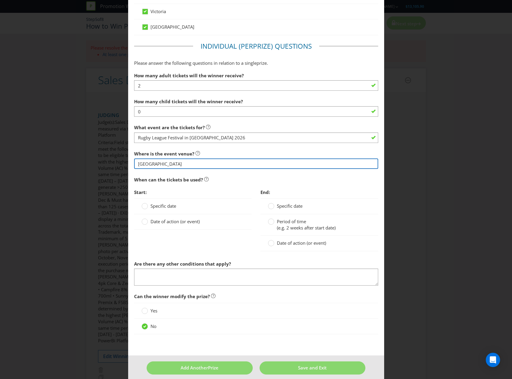
scroll to position [494, 0]
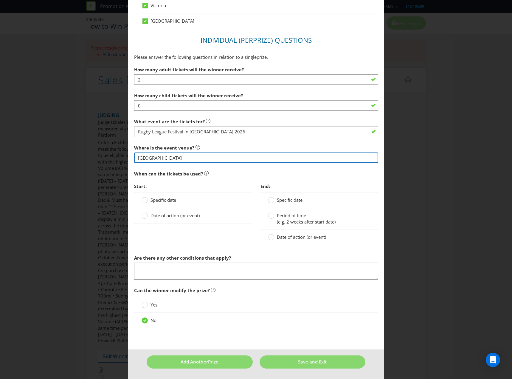
type input "[GEOGRAPHIC_DATA]"
click at [165, 199] on span "Specific date" at bounding box center [164, 200] width 26 height 6
click at [0, 0] on input "Specific date" at bounding box center [0, 0] width 0 height 0
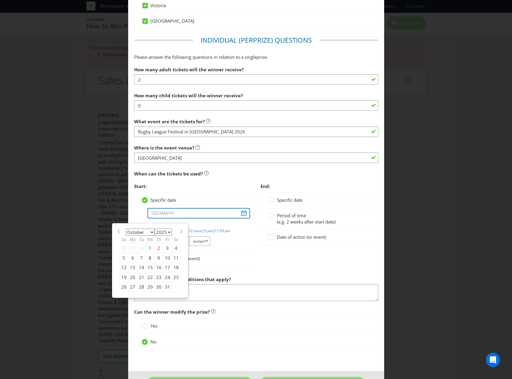
click at [188, 212] on input "text" at bounding box center [199, 213] width 103 height 10
click at [175, 230] on section "January February March April May June July August September October November [D…" at bounding box center [150, 230] width 61 height 4
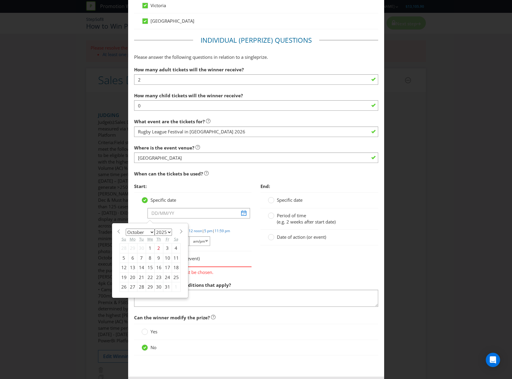
click at [179, 229] on span at bounding box center [181, 231] width 4 height 4
select select "0"
select select "2026"
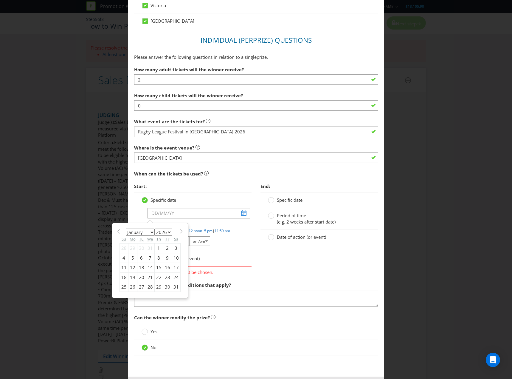
click at [179, 229] on span at bounding box center [181, 231] width 4 height 4
select select "1"
click at [173, 278] on div "28" at bounding box center [176, 277] width 9 height 10
type input "[DATE]"
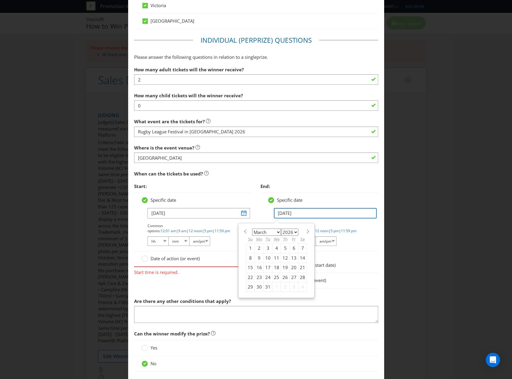
click at [297, 213] on input "[DATE]" at bounding box center [325, 213] width 103 height 10
click at [300, 280] on div "28" at bounding box center [302, 277] width 9 height 10
type input "[DATE]"
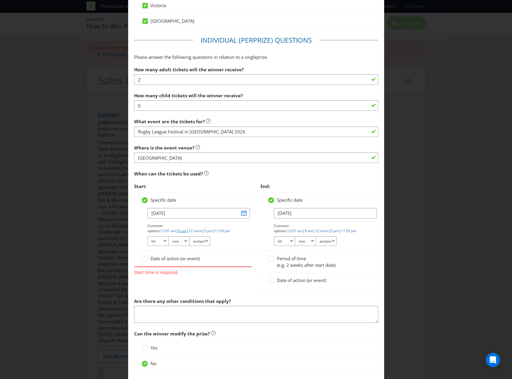
click at [187, 228] on link "9 am" at bounding box center [182, 230] width 8 height 5
select select "09"
select select "00"
select select "am"
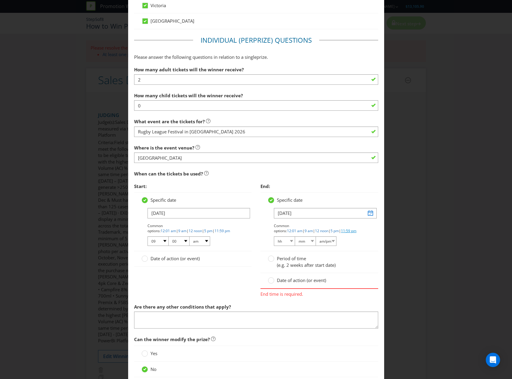
click at [341, 230] on link "11:59 pm" at bounding box center [349, 230] width 16 height 5
select select "11"
select select "59"
select select "pm"
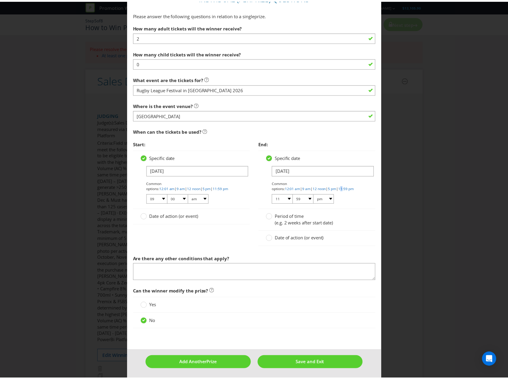
scroll to position [537, 0]
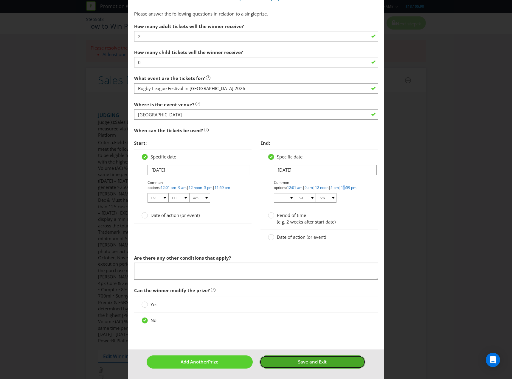
click at [291, 359] on button "Save and Exit" at bounding box center [313, 361] width 106 height 13
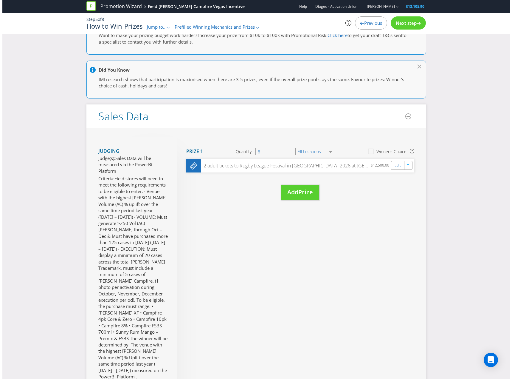
scroll to position [60, 0]
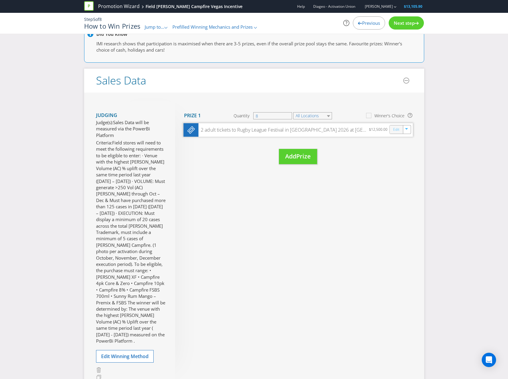
click at [394, 129] on link "Edit" at bounding box center [396, 129] width 6 height 7
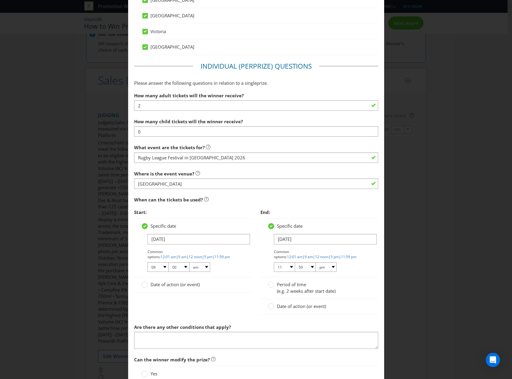
scroll to position [418, 0]
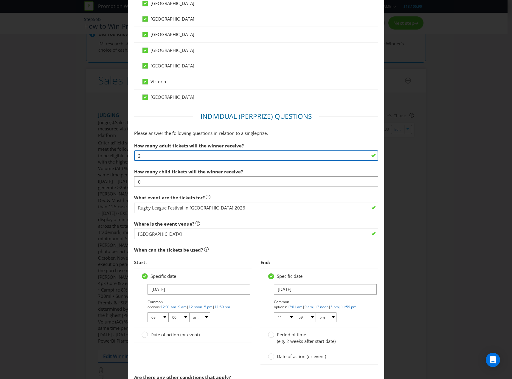
click at [150, 154] on input "2" at bounding box center [256, 155] width 244 height 10
type input "2"
click at [257, 159] on input "2" at bounding box center [256, 155] width 244 height 10
type input "2"
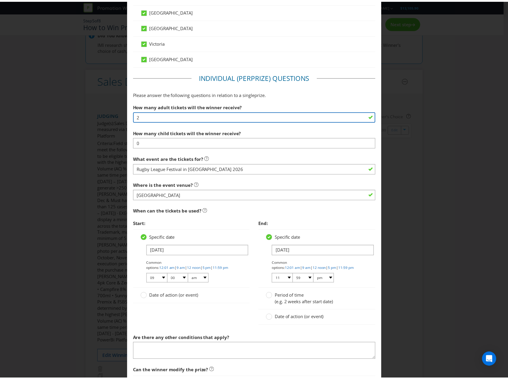
scroll to position [537, 0]
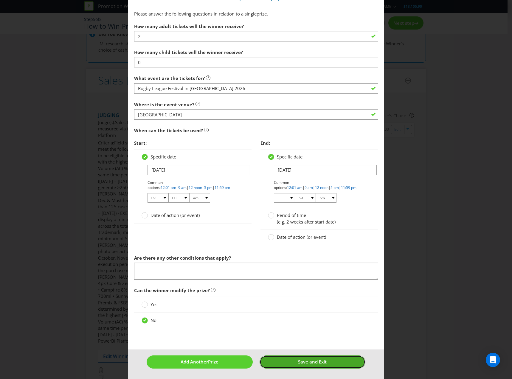
click at [298, 361] on span "Save and Exit" at bounding box center [312, 361] width 29 height 6
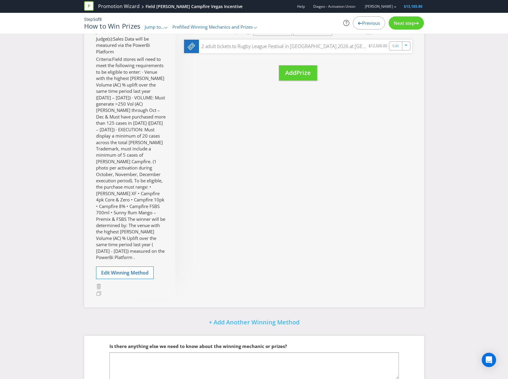
scroll to position [168, 0]
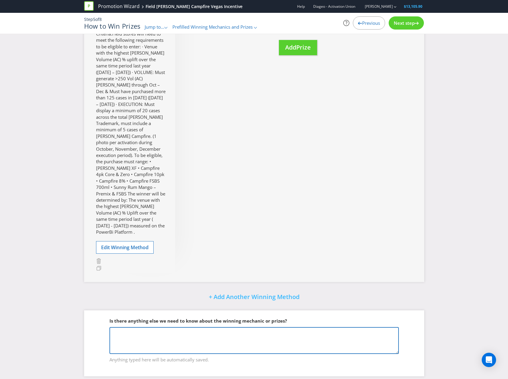
click at [188, 333] on textarea at bounding box center [253, 340] width 289 height 27
paste textarea "Field stores will need to meet the following requirements to be eligible to ent…"
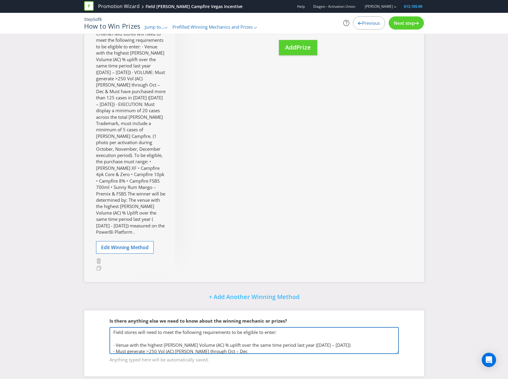
type textarea "Field stores will need to meet the following requirements to be eligible to ent…"
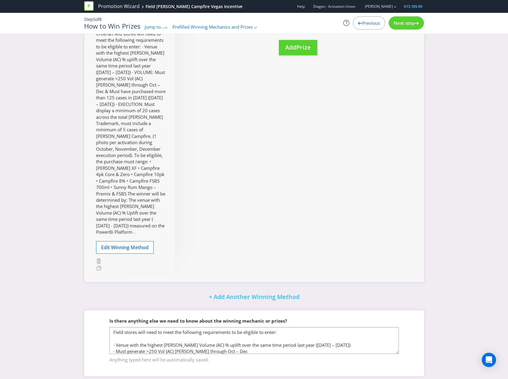
click at [399, 23] on span "Next step" at bounding box center [404, 23] width 21 height 6
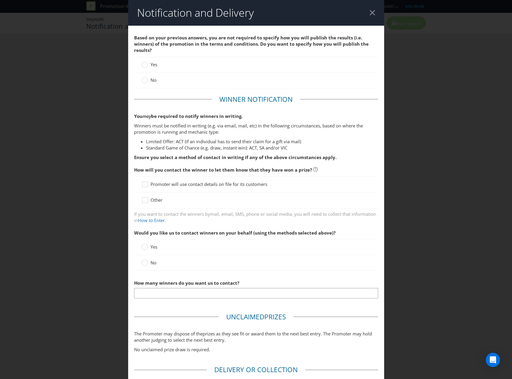
click at [151, 79] on span "No" at bounding box center [154, 80] width 6 height 6
click at [0, 0] on input "No" at bounding box center [0, 0] width 0 height 0
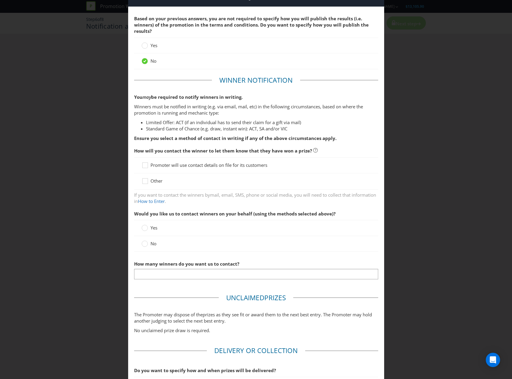
scroll to position [30, 0]
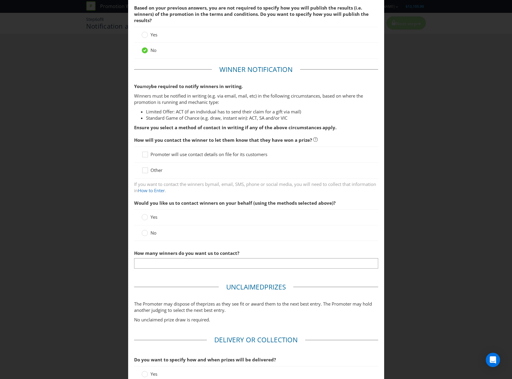
click at [170, 154] on span "Promoter will use contact details on file for its customers" at bounding box center [209, 154] width 117 height 6
click at [0, 0] on input "Promoter will use contact details on file for its customers" at bounding box center [0, 0] width 0 height 0
click at [151, 232] on span "No" at bounding box center [154, 233] width 6 height 6
click at [0, 0] on input "No" at bounding box center [0, 0] width 0 height 0
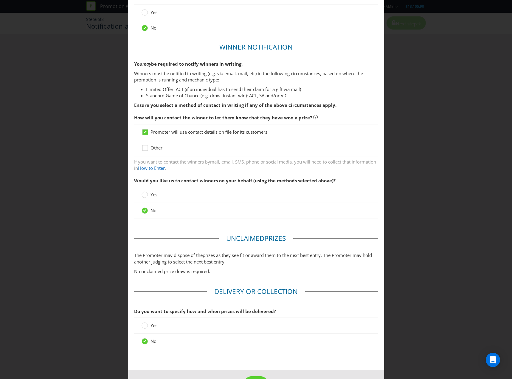
scroll to position [74, 0]
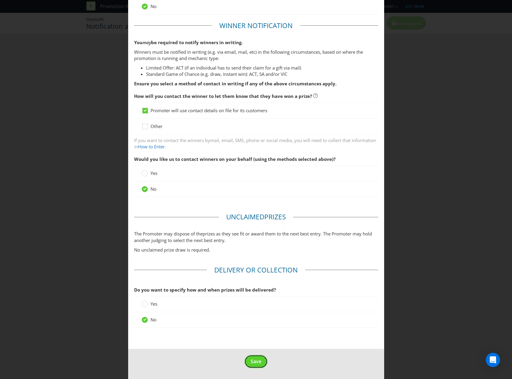
click at [257, 359] on span "Save" at bounding box center [256, 361] width 11 height 7
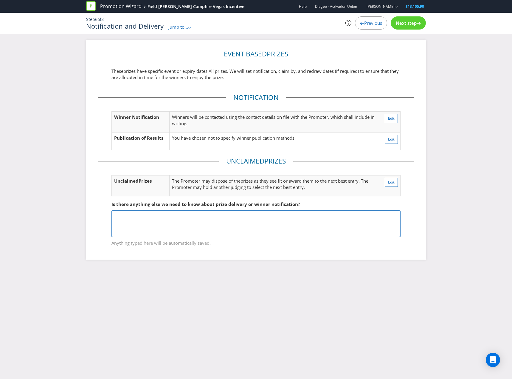
paste textarea "Field stores will need to meet the following requirements to be eligible to ent…"
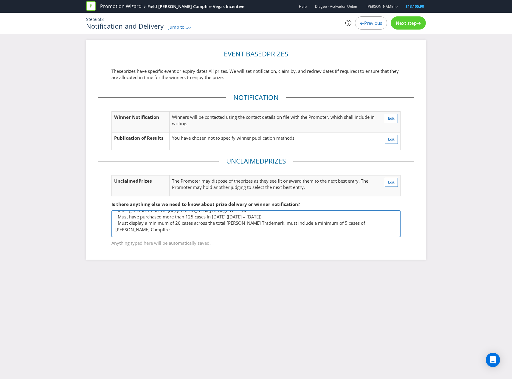
type textarea "Field stores will need to meet the following requirements to be eligible to ent…"
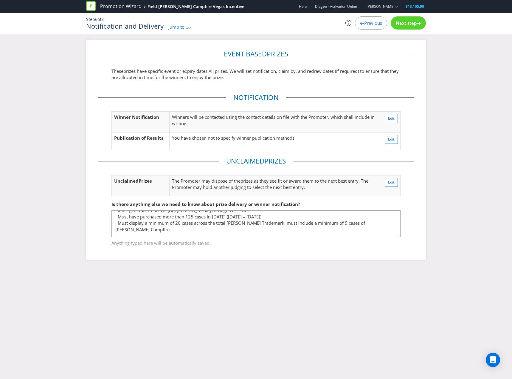
click at [408, 29] on div "Next step" at bounding box center [408, 22] width 35 height 13
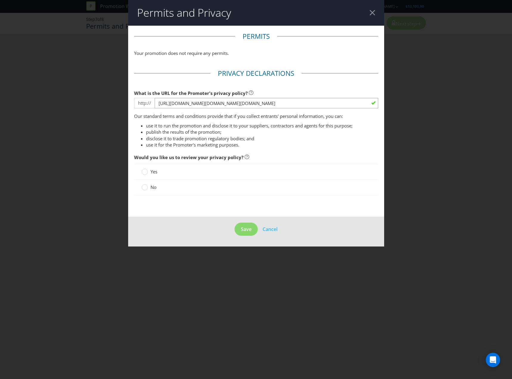
click at [151, 186] on span "No" at bounding box center [154, 187] width 6 height 6
click at [0, 0] on input "No" at bounding box center [0, 0] width 0 height 0
click at [241, 230] on span "Save" at bounding box center [246, 229] width 11 height 7
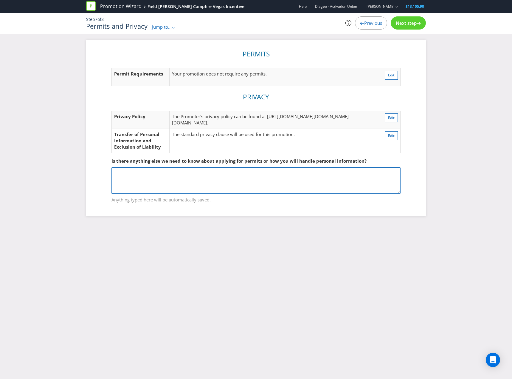
paste textarea "Field stores will need to meet the following requirements to be eligible to ent…"
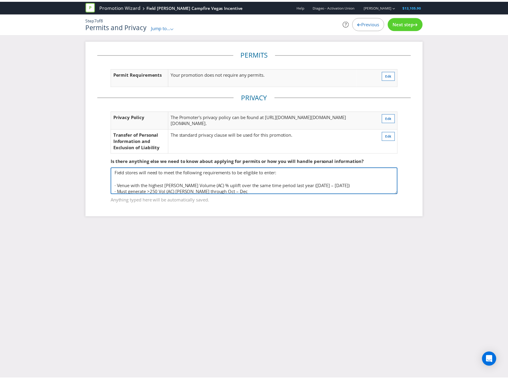
scroll to position [84, 0]
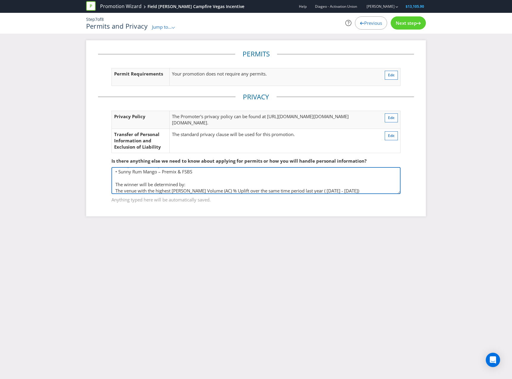
type textarea "Field stores will need to meet the following requirements to be eligible to ent…"
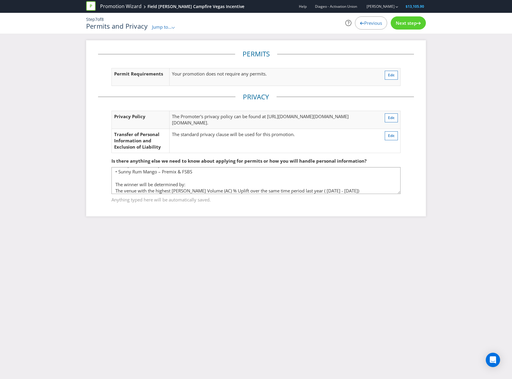
click at [417, 24] on icon at bounding box center [419, 23] width 4 height 3
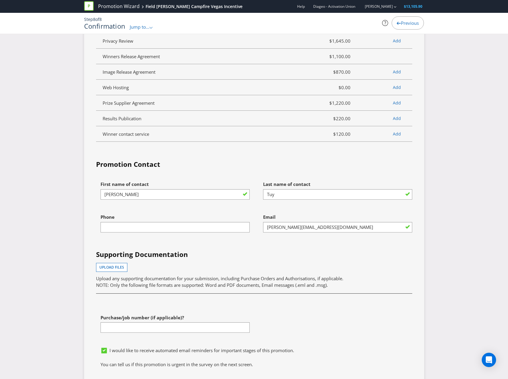
scroll to position [1729, 0]
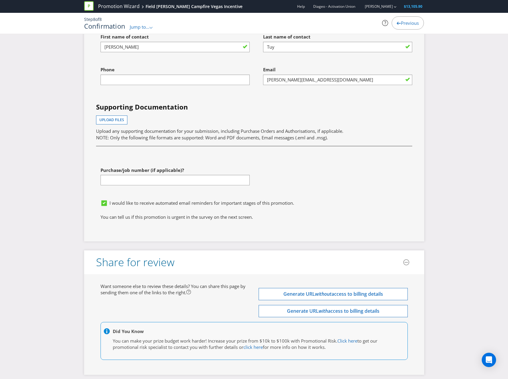
click at [186, 96] on div "Phone" at bounding box center [173, 80] width 162 height 33
click at [188, 85] on input "text" at bounding box center [174, 80] width 149 height 10
type input "0422389663"
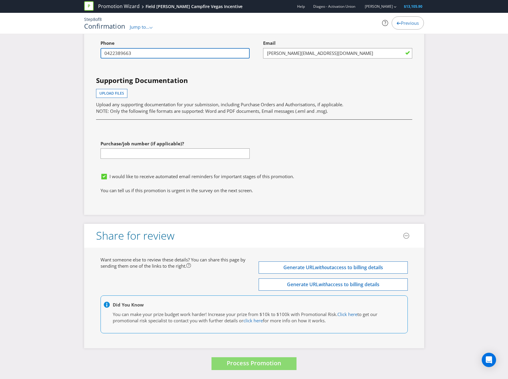
scroll to position [1781, 0]
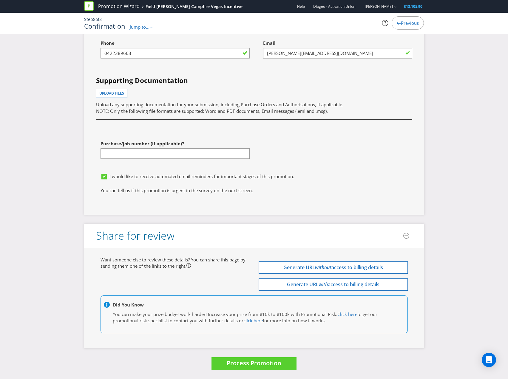
click at [292, 144] on div "First name of contact [PERSON_NAME] Last name of contact [PERSON_NAME] Phone [P…" at bounding box center [254, 87] width 325 height 166
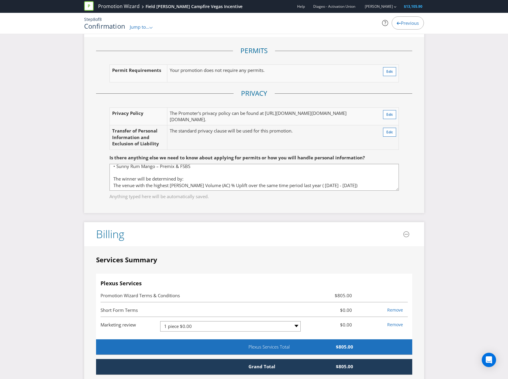
scroll to position [1215, 0]
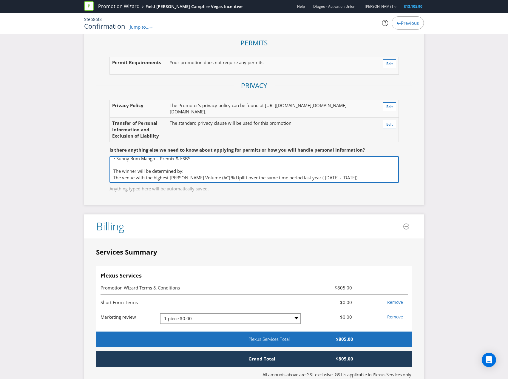
click at [314, 183] on textarea "Field stores will need to meet the following requirements to be eligible to ent…" at bounding box center [253, 169] width 289 height 27
click at [324, 183] on textarea "Field stores will need to meet the following requirements to be eligible to ent…" at bounding box center [253, 169] width 289 height 27
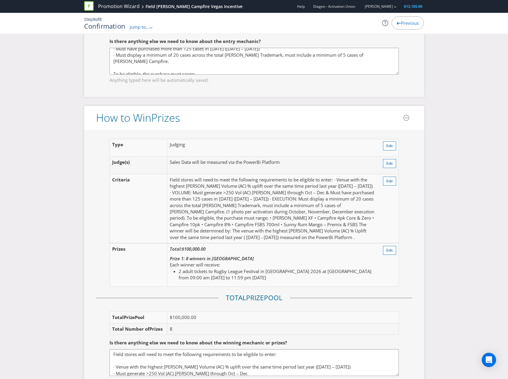
scroll to position [618, 0]
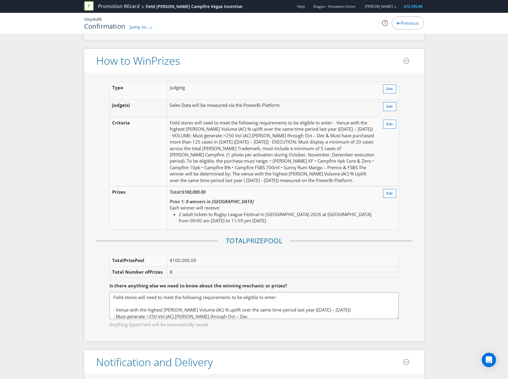
type textarea "Field stores will need to meet the following requirements to be eligible to ent…"
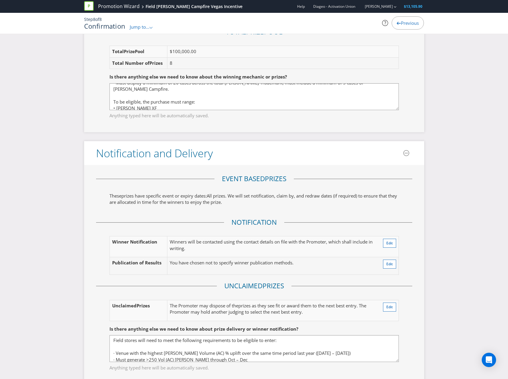
scroll to position [86, 0]
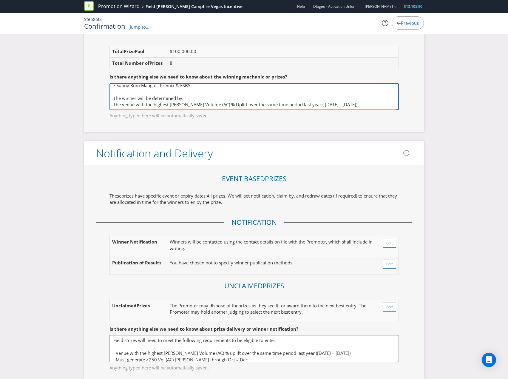
click at [326, 99] on textarea "Field stores will need to meet the following requirements to be eligible to ent…" at bounding box center [253, 96] width 289 height 27
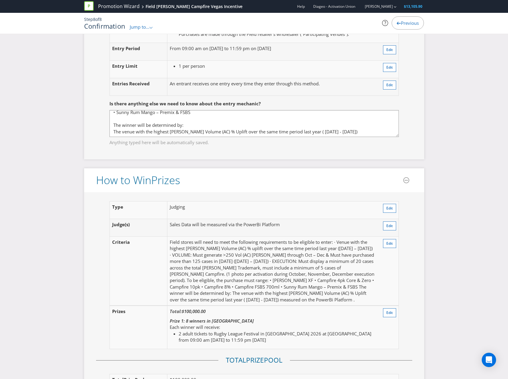
type textarea "Field stores will need to meet the following requirements to be eligible to ent…"
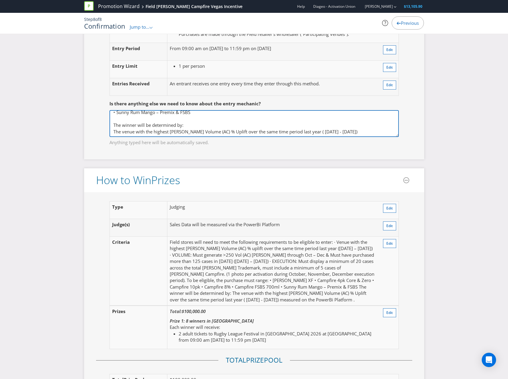
click at [325, 126] on textarea "Field stores will need to meet the following requirements to be eligible to ent…" at bounding box center [253, 123] width 289 height 27
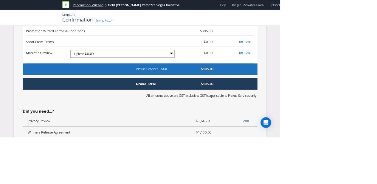
scroll to position [86, 0]
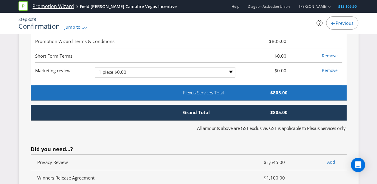
type textarea "Field stores will need to meet the following requirements to be eligible to ent…"
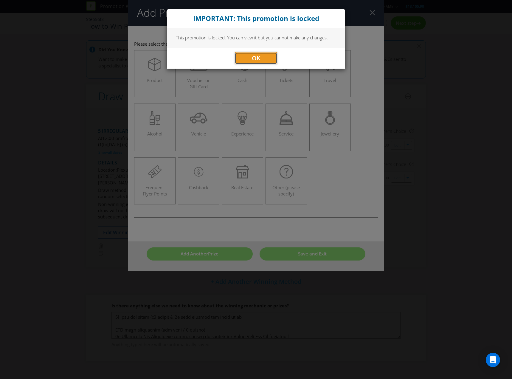
click at [266, 55] on button "OK" at bounding box center [256, 58] width 42 height 12
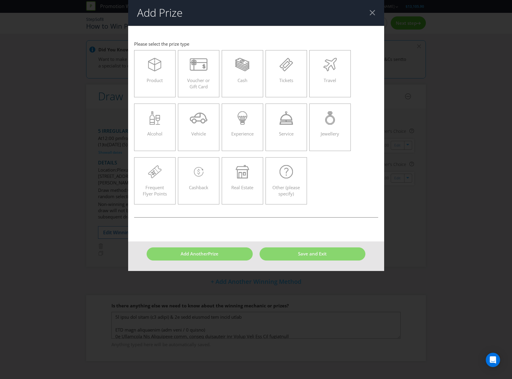
click at [184, 10] on header "Add Prize" at bounding box center [256, 13] width 256 height 26
click at [374, 10] on header "Add Prize" at bounding box center [256, 13] width 256 height 26
click at [372, 12] on div at bounding box center [373, 13] width 6 height 6
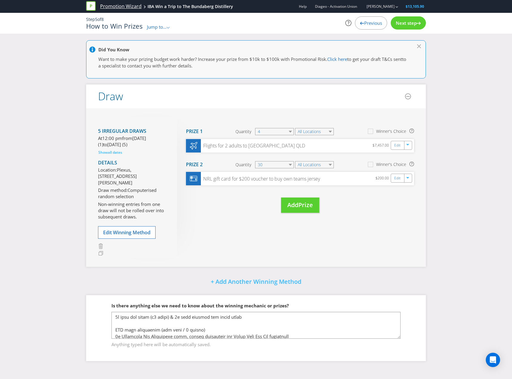
click at [134, 6] on link "Promotion Wizard" at bounding box center [120, 6] width 41 height 7
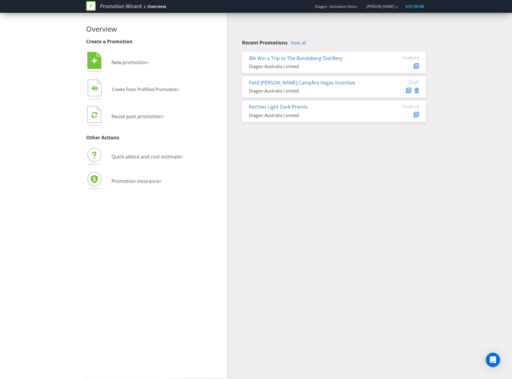
click at [299, 47] on div "Recent Promotions View all IBA Win a Trip to The Bundaberg Distillery Diageo Au…" at bounding box center [334, 81] width 184 height 82
click at [304, 38] on div "Recent Promotions View all IBA Win a Trip to The Bundaberg Distillery Diageo Au…" at bounding box center [328, 69] width 203 height 112
click at [300, 40] on link "View all" at bounding box center [299, 42] width 16 height 5
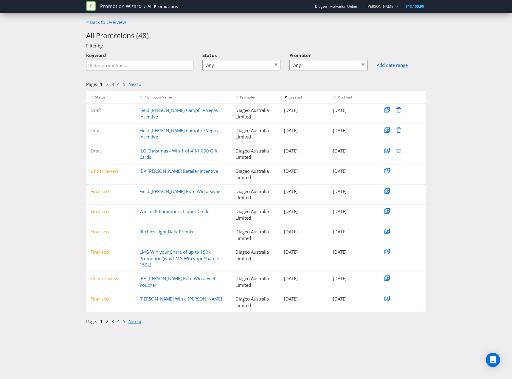
click at [131, 319] on link "Next »" at bounding box center [135, 321] width 13 height 6
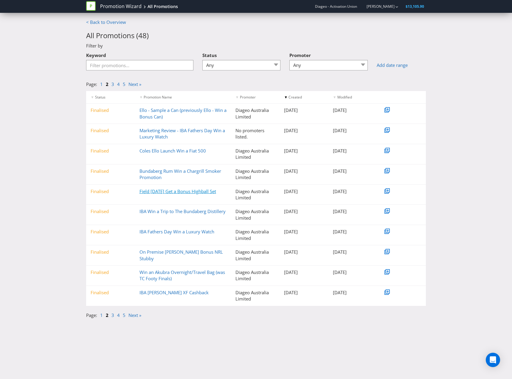
click at [175, 192] on link "Field Father's Day Get a Bonus Highball Set" at bounding box center [178, 191] width 77 height 6
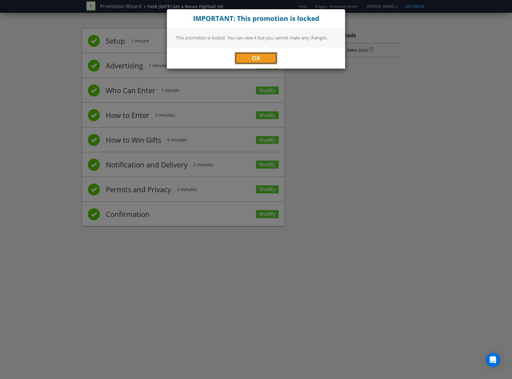
click at [264, 53] on button "OK" at bounding box center [256, 58] width 42 height 12
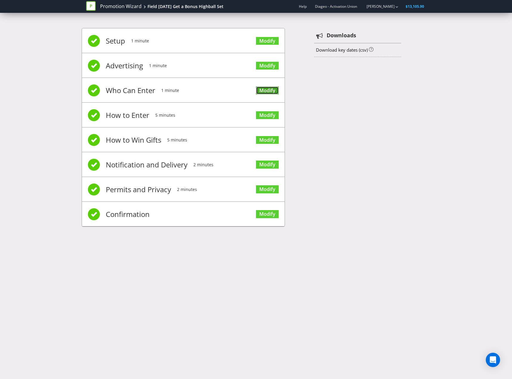
click at [265, 92] on link "Modify" at bounding box center [267, 90] width 23 height 8
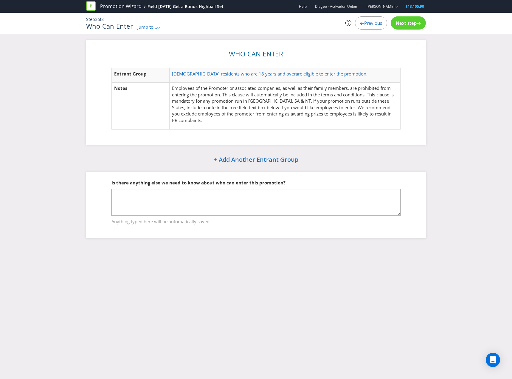
click at [405, 26] on div "Next step" at bounding box center [408, 22] width 35 height 13
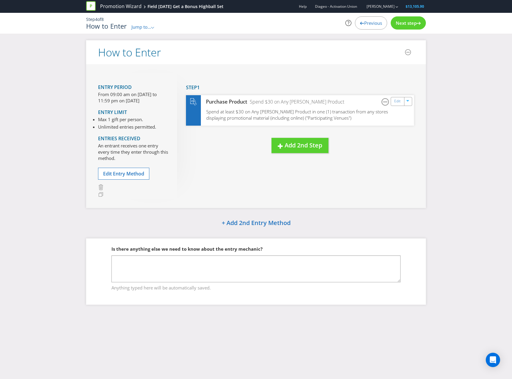
click at [406, 24] on span "Next step" at bounding box center [406, 23] width 21 height 6
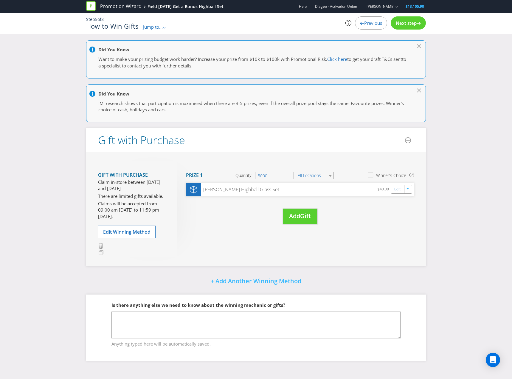
click at [406, 24] on span "Next step" at bounding box center [406, 23] width 21 height 6
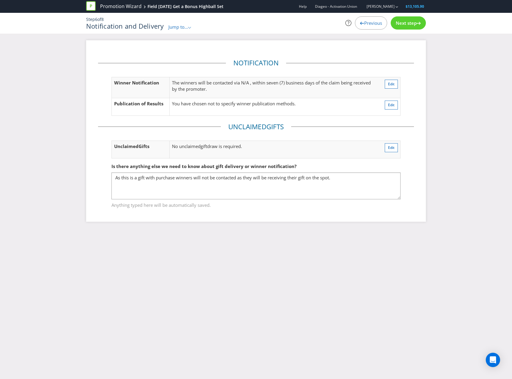
click at [406, 24] on span "Next step" at bounding box center [406, 23] width 21 height 6
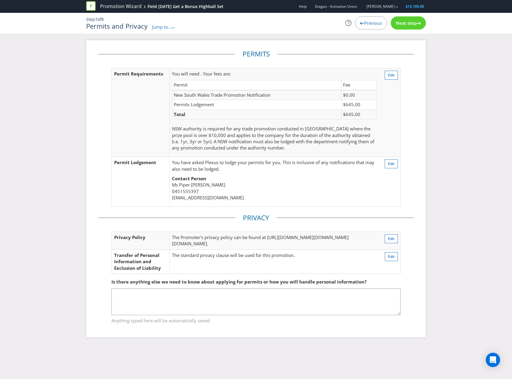
click at [406, 24] on span "Next step" at bounding box center [406, 23] width 21 height 6
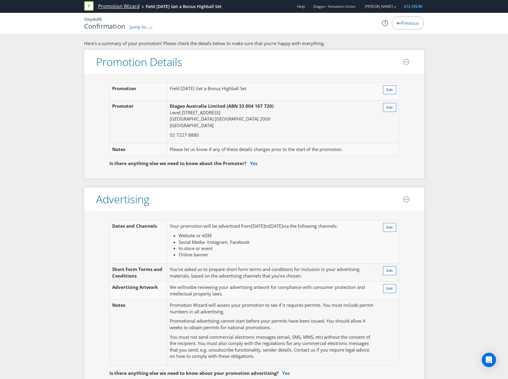
click at [133, 8] on link "Promotion Wizard" at bounding box center [118, 6] width 41 height 7
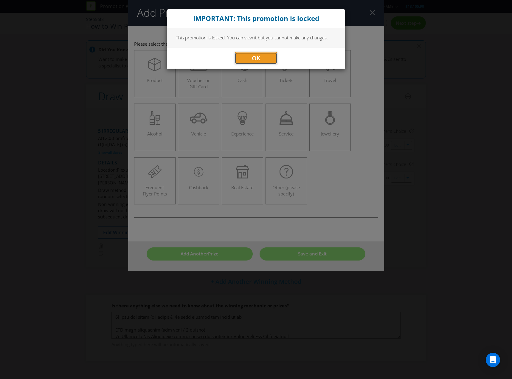
click at [253, 64] on button "OK" at bounding box center [256, 58] width 42 height 12
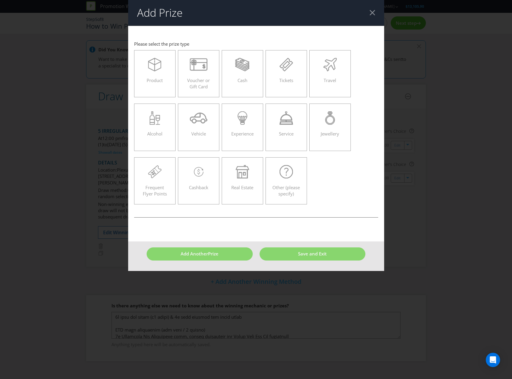
click at [170, 9] on h2 "Add Prize" at bounding box center [160, 13] width 46 height 12
click at [374, 10] on div at bounding box center [373, 13] width 6 height 6
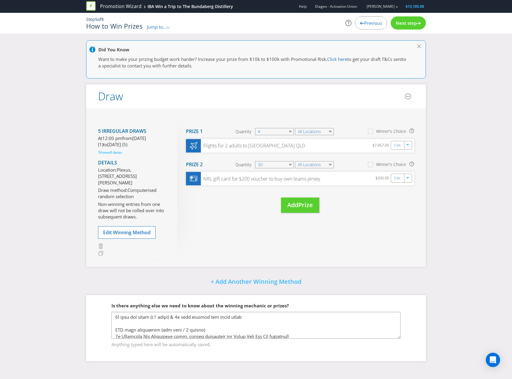
click at [109, 2] on div "Promotion Wizard IBA Win a Trip to The Bundaberg Distillery" at bounding box center [161, 6] width 151 height 13
click at [112, 6] on link "Promotion Wizard" at bounding box center [120, 6] width 41 height 7
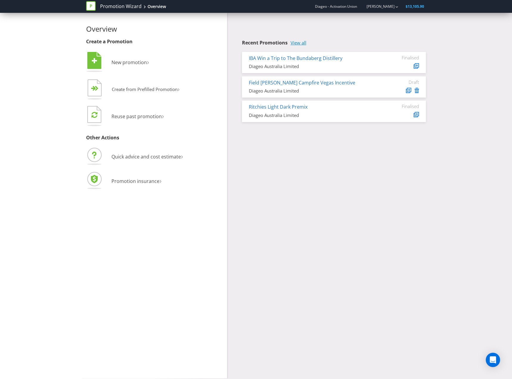
click at [304, 41] on link "View all" at bounding box center [299, 42] width 16 height 5
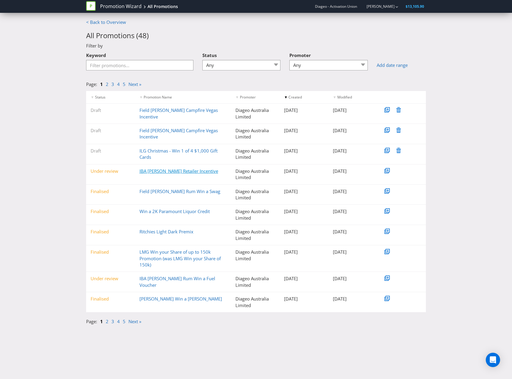
click at [177, 170] on link "IBA [PERSON_NAME] Retailer Incentive" at bounding box center [179, 171] width 79 height 6
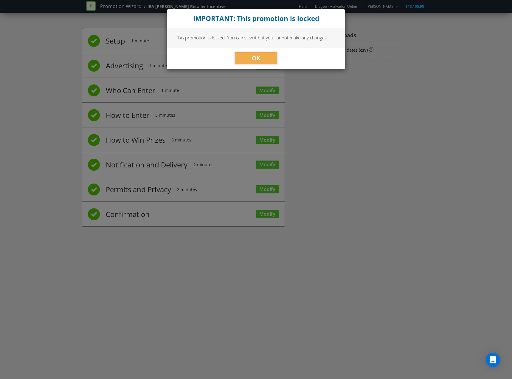
click at [270, 64] on div "OK" at bounding box center [256, 58] width 178 height 21
click at [270, 61] on button "OK" at bounding box center [256, 58] width 42 height 12
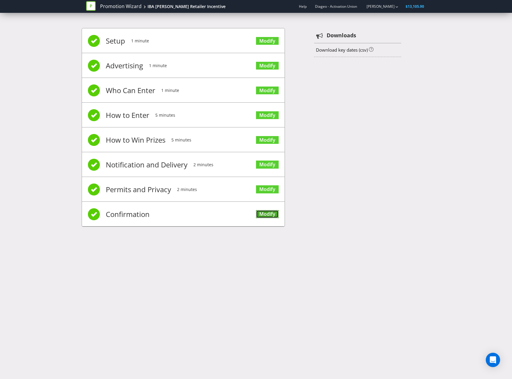
click at [267, 216] on link "Modify" at bounding box center [267, 214] width 23 height 8
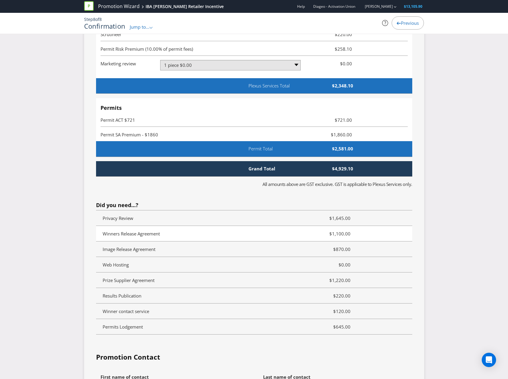
scroll to position [1789, 0]
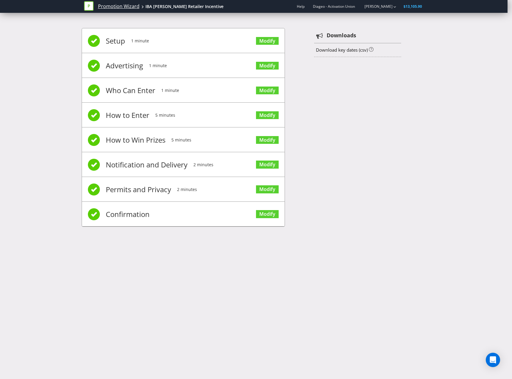
click at [124, 7] on link "Promotion Wizard" at bounding box center [118, 6] width 41 height 7
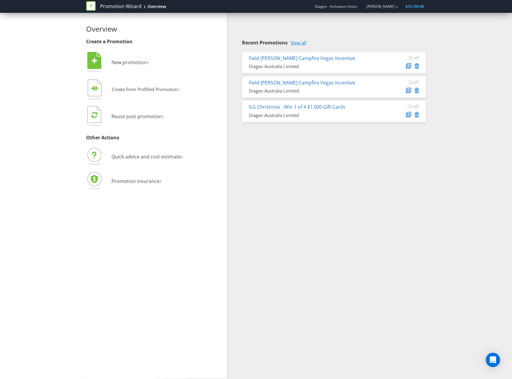
click at [304, 43] on link "View all" at bounding box center [299, 42] width 16 height 5
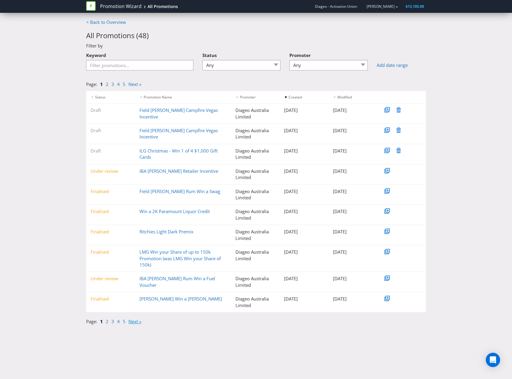
click at [137, 321] on link "Next »" at bounding box center [135, 321] width 13 height 6
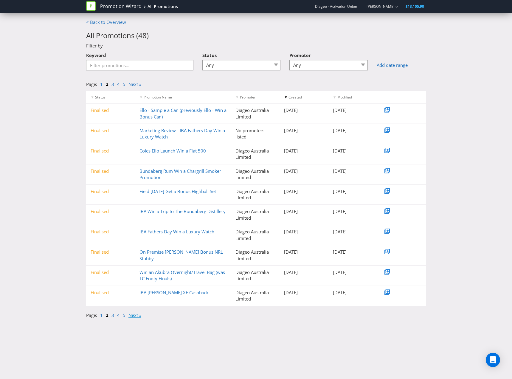
click at [140, 315] on link "Next »" at bounding box center [135, 315] width 13 height 6
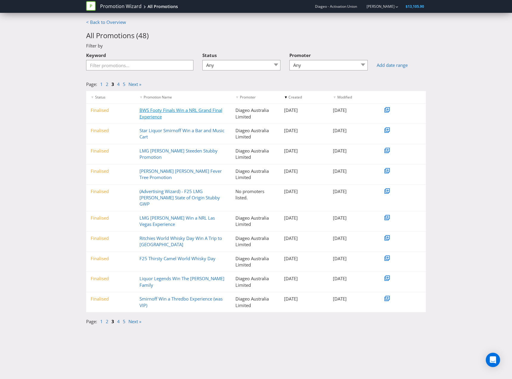
click at [153, 113] on link "BWS Footy Finals Win a NRL Grand Final Experience" at bounding box center [181, 113] width 83 height 12
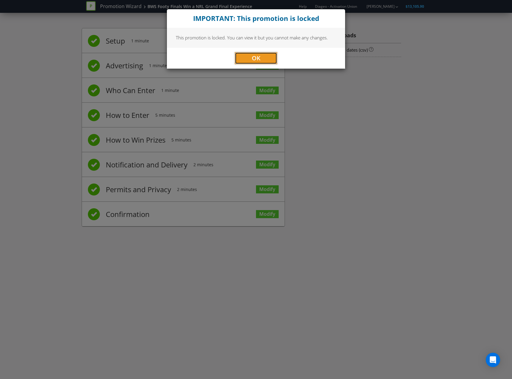
click at [272, 59] on button "OK" at bounding box center [256, 58] width 42 height 12
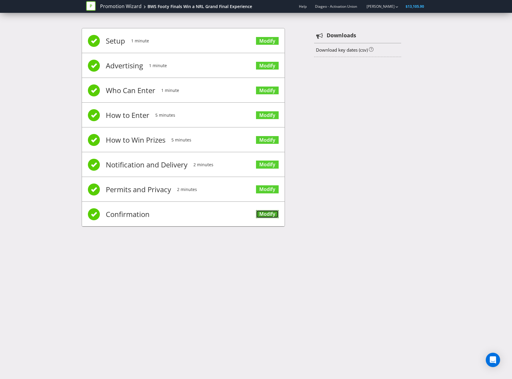
click at [264, 214] on link "Modify" at bounding box center [267, 214] width 23 height 8
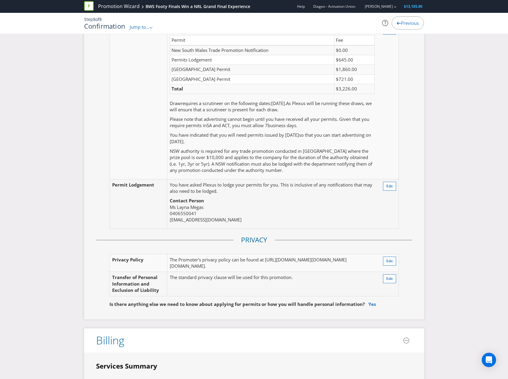
scroll to position [1312, 0]
